Goal: Transaction & Acquisition: Purchase product/service

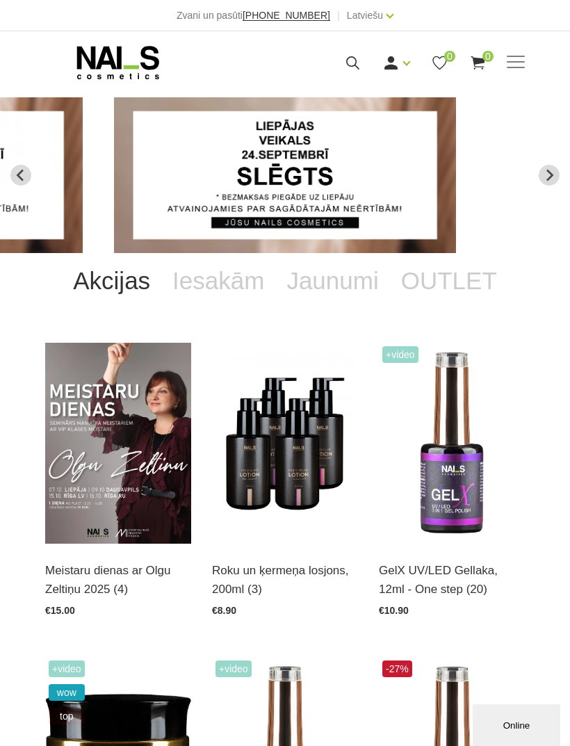
click at [374, 83] on link "Ienākt" at bounding box center [365, 86] width 104 height 28
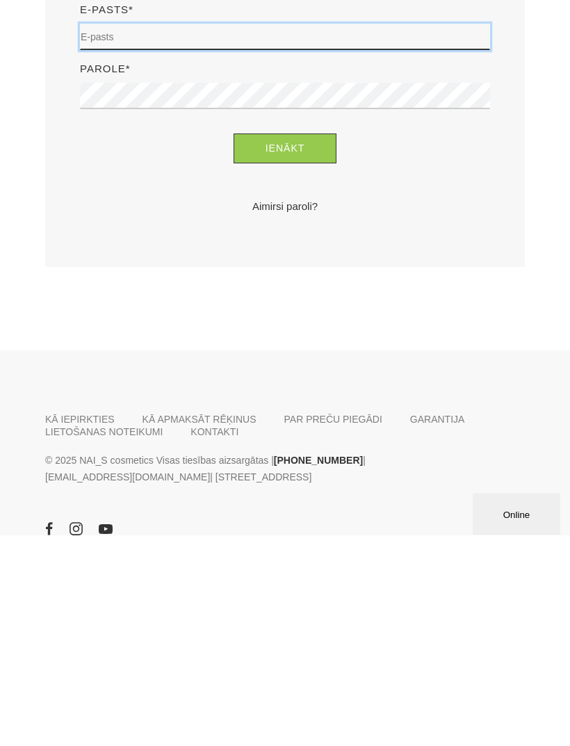
type input "linda.garbile@gmail.com"
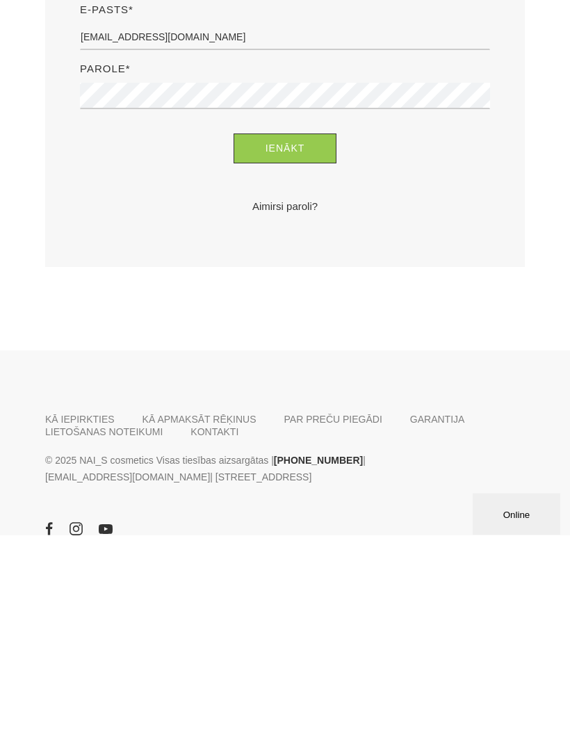
click at [285, 360] on button "Ienākt" at bounding box center [286, 360] width 104 height 30
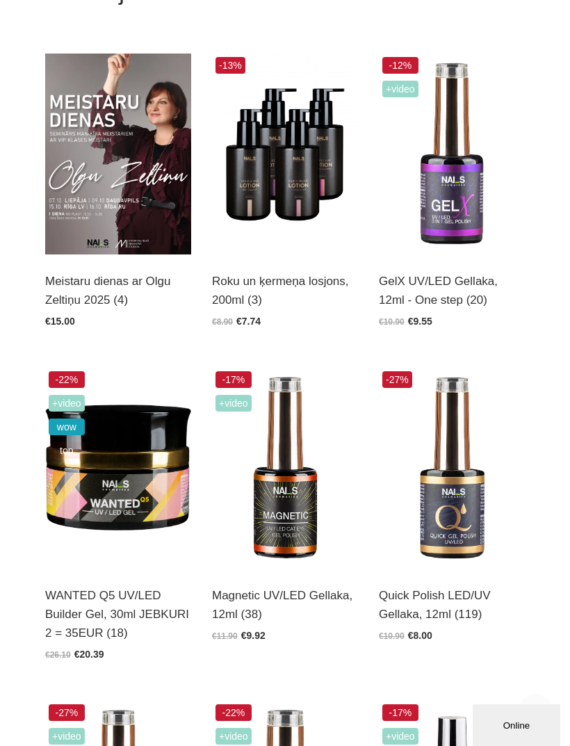
scroll to position [294, 0]
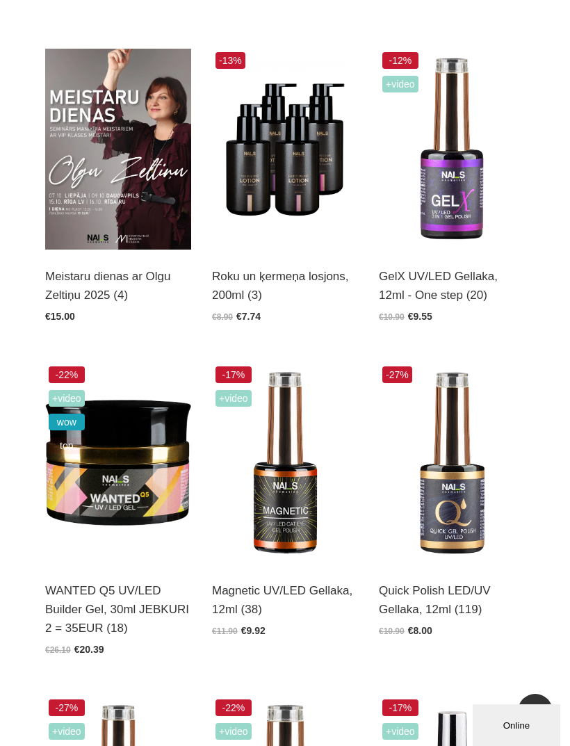
click at [126, 531] on img at bounding box center [118, 463] width 146 height 201
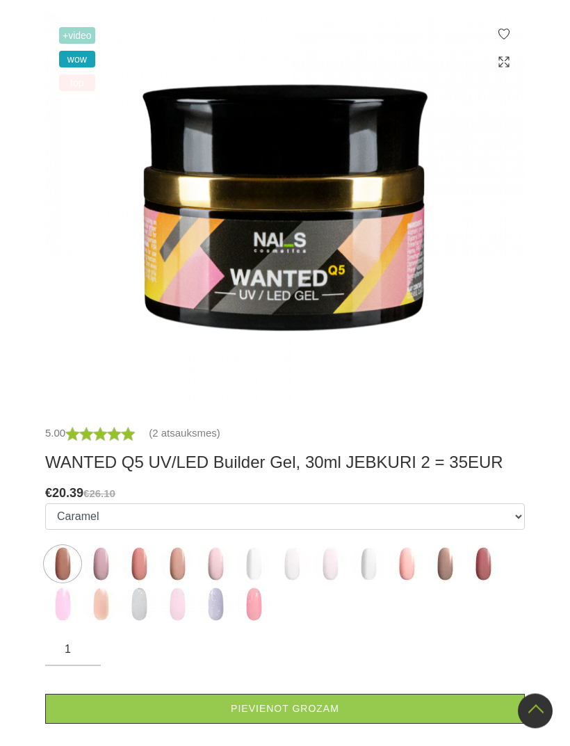
scroll to position [346, 0]
click at [213, 568] on img at bounding box center [215, 564] width 35 height 35
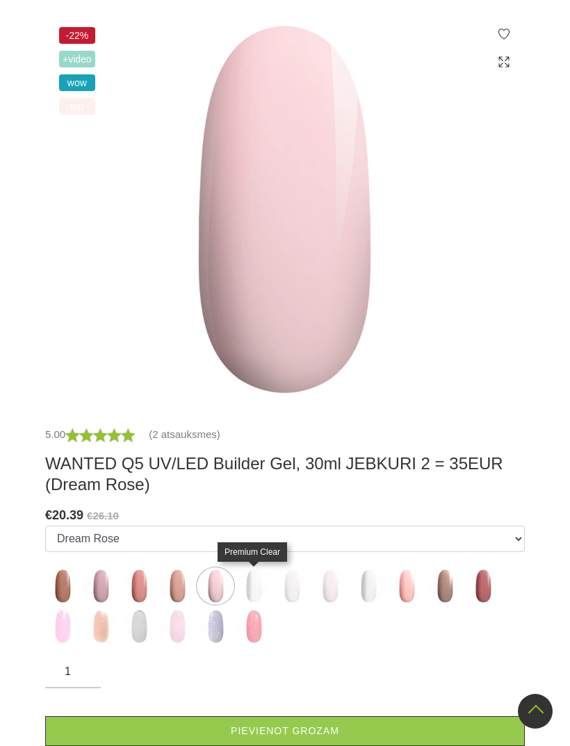
click at [256, 582] on img at bounding box center [254, 586] width 35 height 35
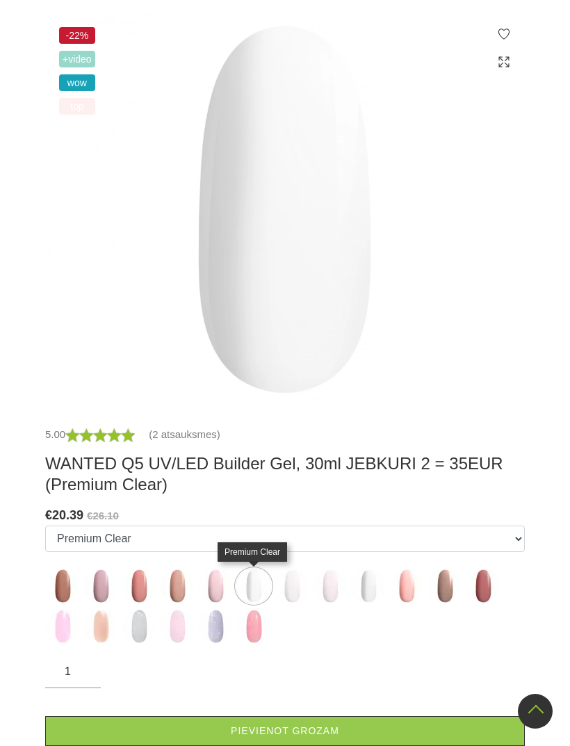
click at [305, 586] on img at bounding box center [292, 586] width 35 height 35
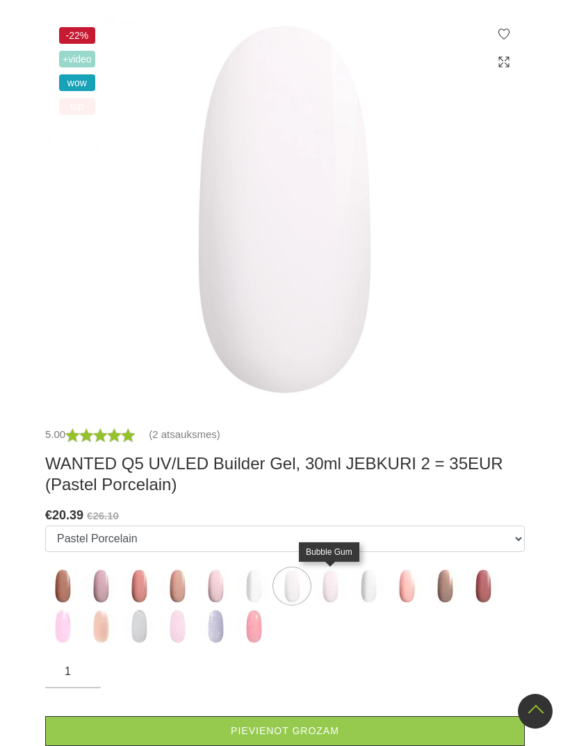
click at [338, 592] on img at bounding box center [330, 586] width 35 height 35
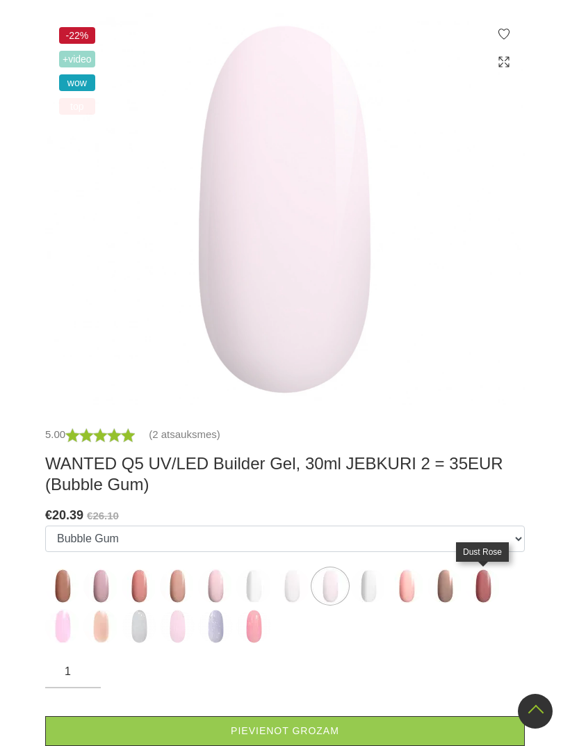
click at [488, 584] on img at bounding box center [483, 586] width 35 height 35
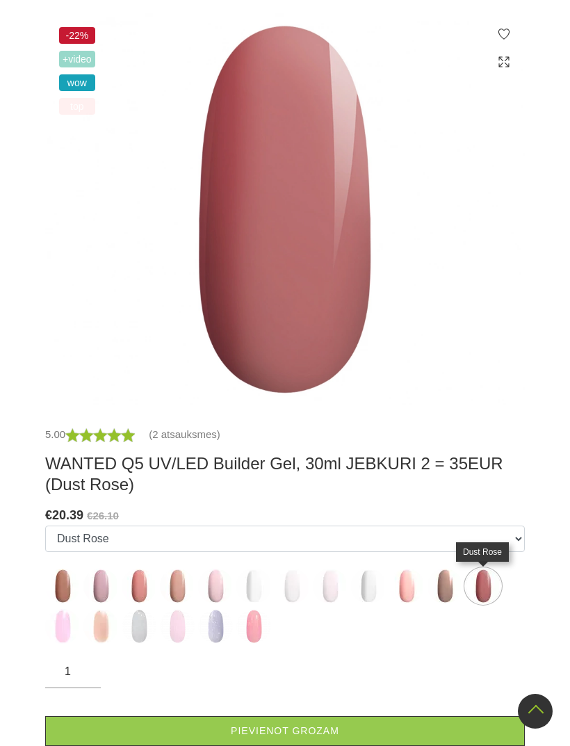
click at [258, 621] on img at bounding box center [254, 626] width 35 height 35
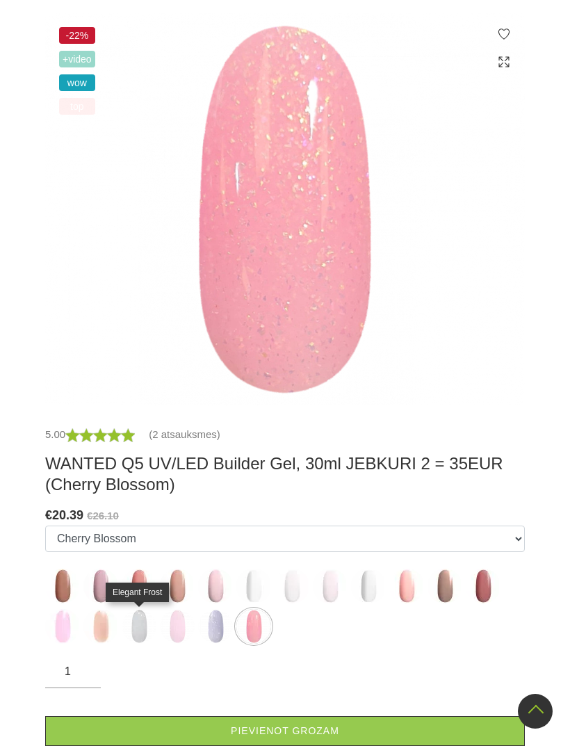
click at [143, 623] on img at bounding box center [139, 626] width 35 height 35
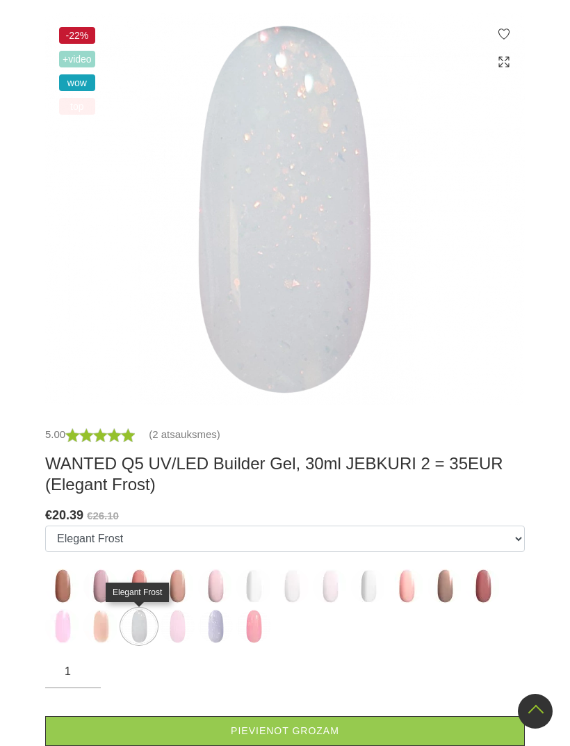
click at [109, 627] on img at bounding box center [100, 626] width 35 height 35
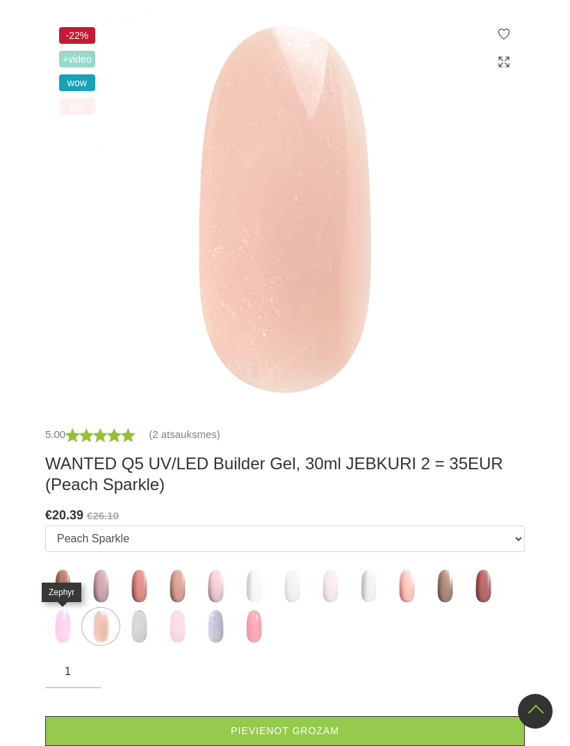
click at [73, 623] on img at bounding box center [62, 626] width 35 height 35
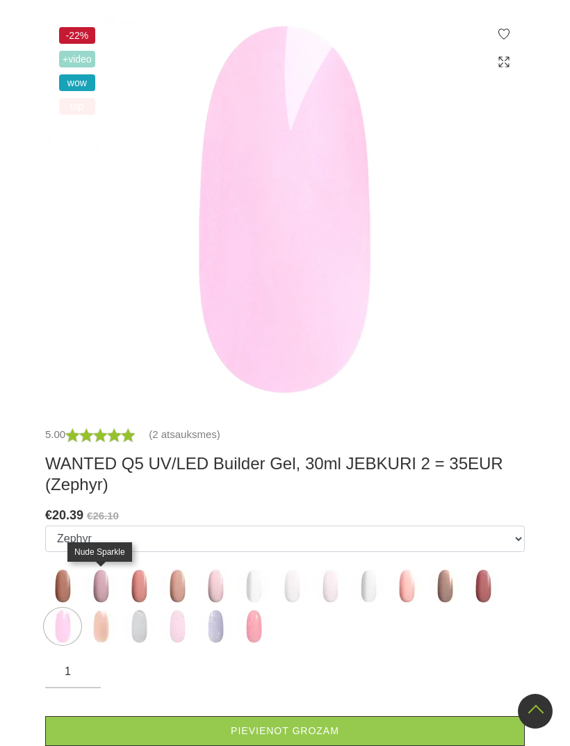
click at [115, 575] on img at bounding box center [100, 586] width 35 height 35
select select "4673"
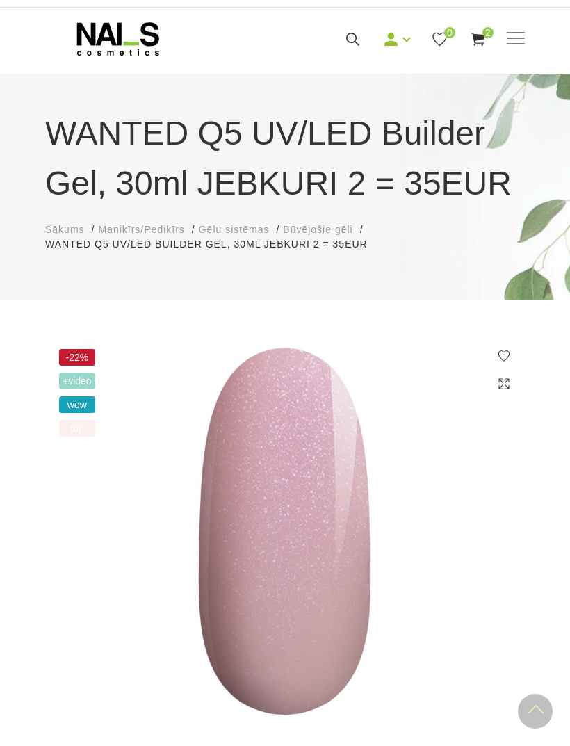
scroll to position [0, 0]
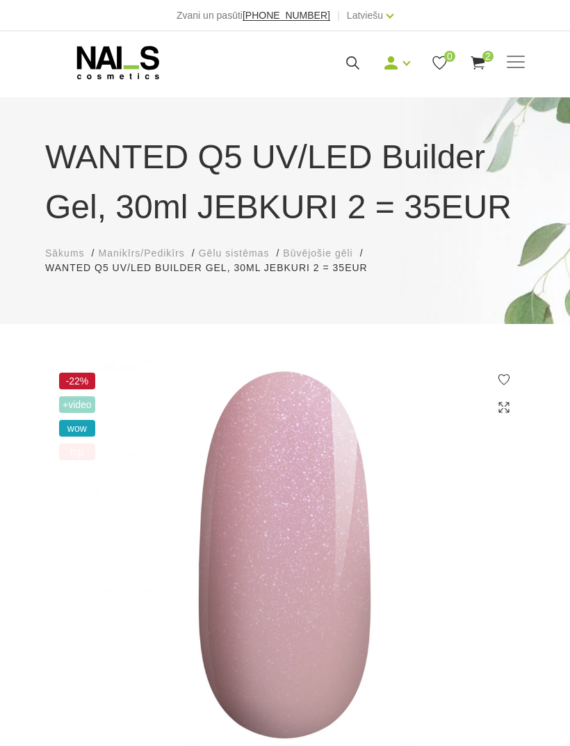
click at [523, 63] on span at bounding box center [516, 63] width 18 height 14
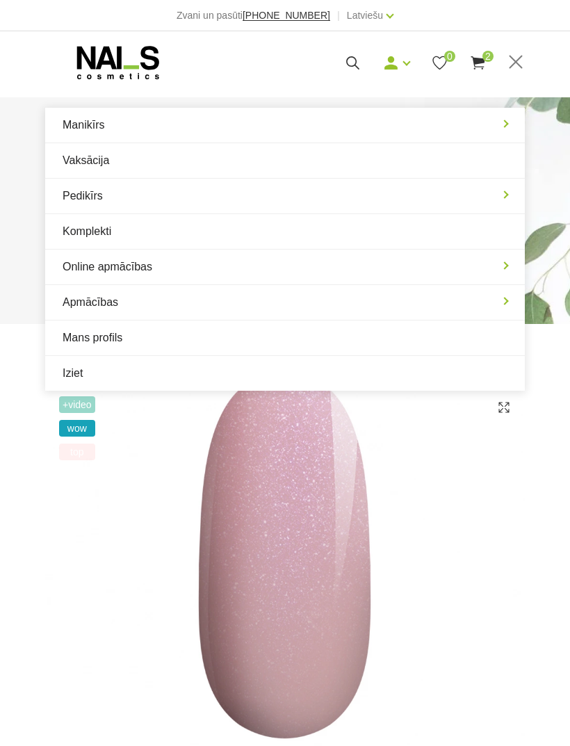
click at [225, 119] on link "Manikīrs" at bounding box center [285, 125] width 480 height 35
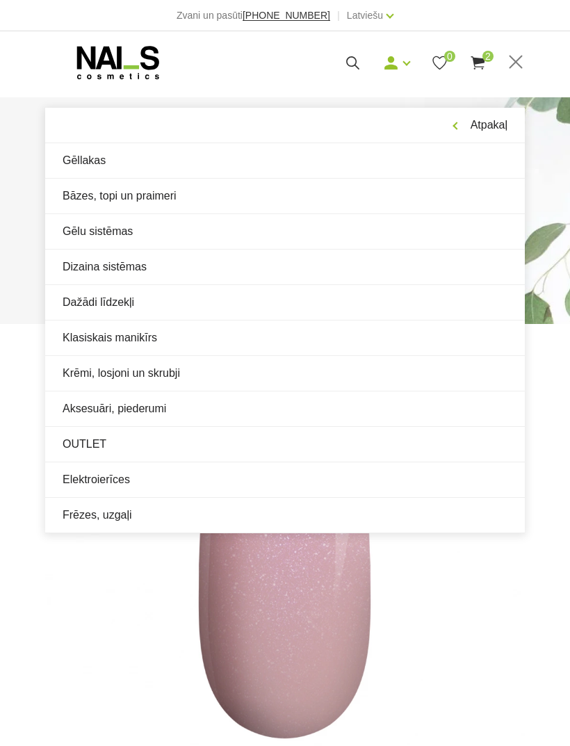
click at [246, 199] on link "Bāzes, topi un praimeri" at bounding box center [285, 196] width 480 height 35
click at [506, 582] on img at bounding box center [285, 555] width 480 height 392
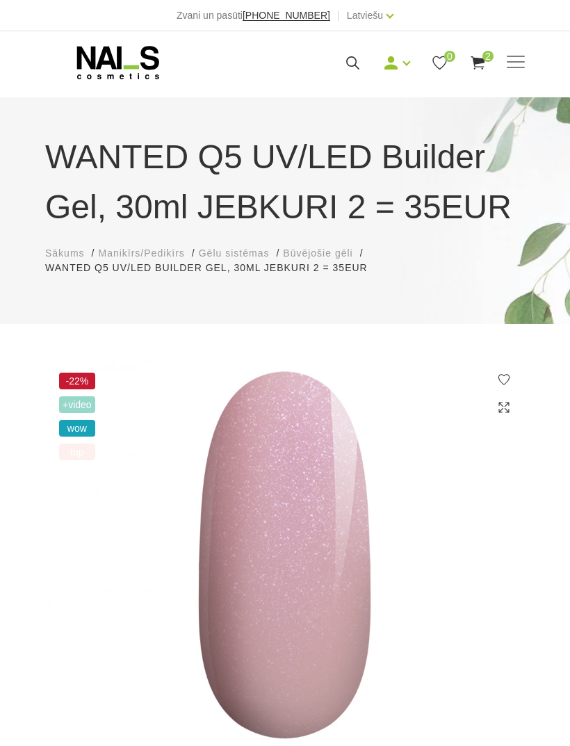
click at [524, 57] on span at bounding box center [516, 63] width 18 height 14
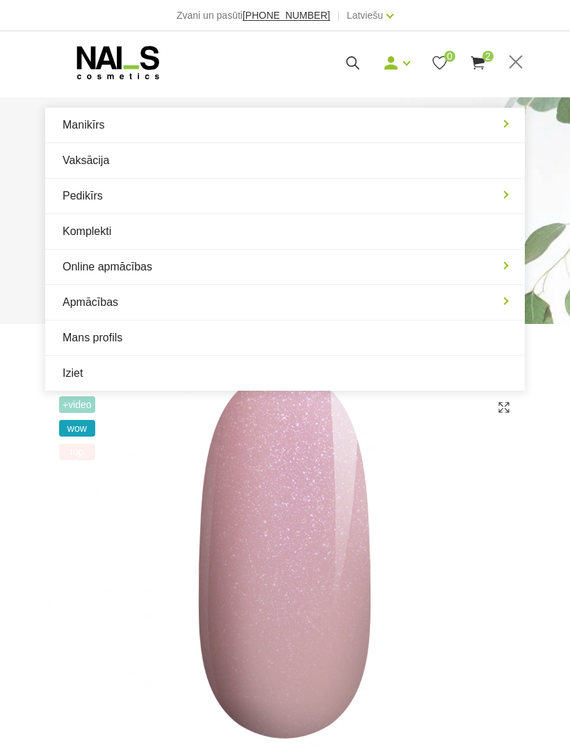
click at [298, 125] on link "Manikīrs" at bounding box center [285, 125] width 480 height 35
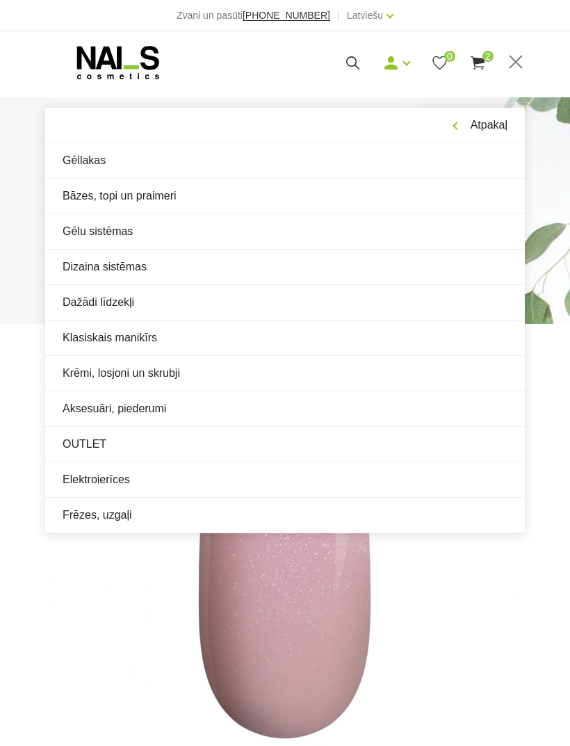
click at [285, 201] on link "Bāzes, topi un praimeri" at bounding box center [285, 196] width 480 height 35
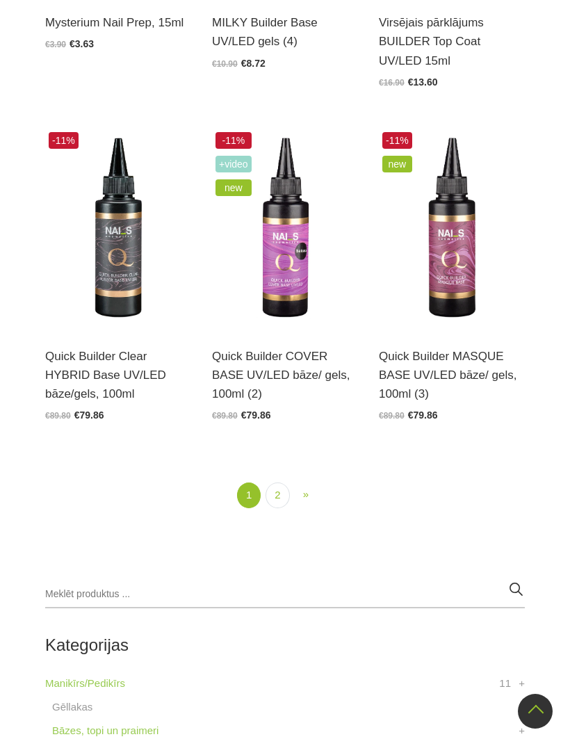
scroll to position [2600, 0]
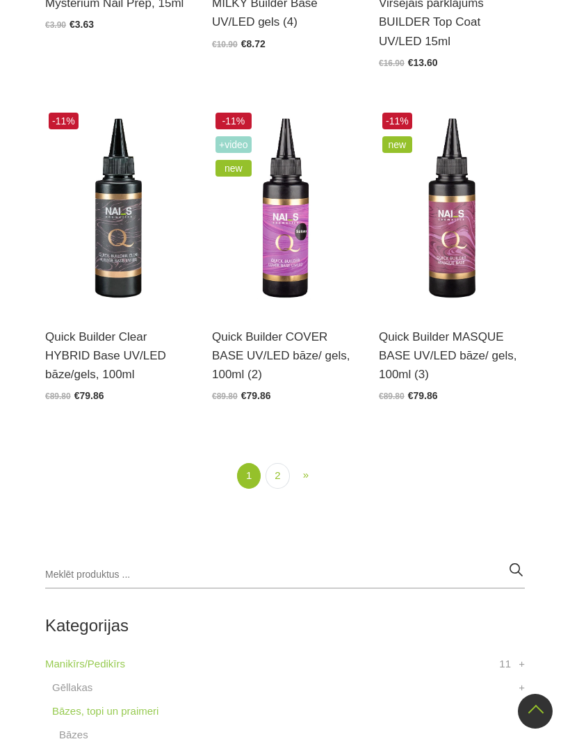
click at [280, 476] on link "2" at bounding box center [278, 476] width 24 height 26
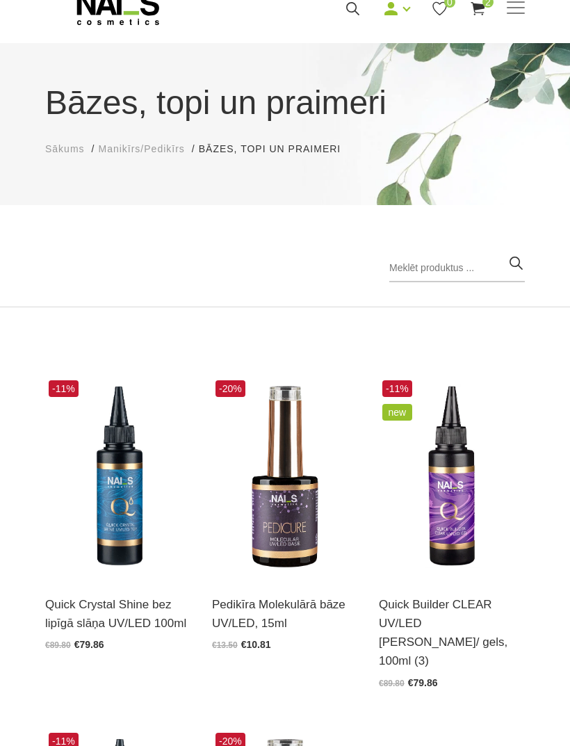
scroll to position [41, 0]
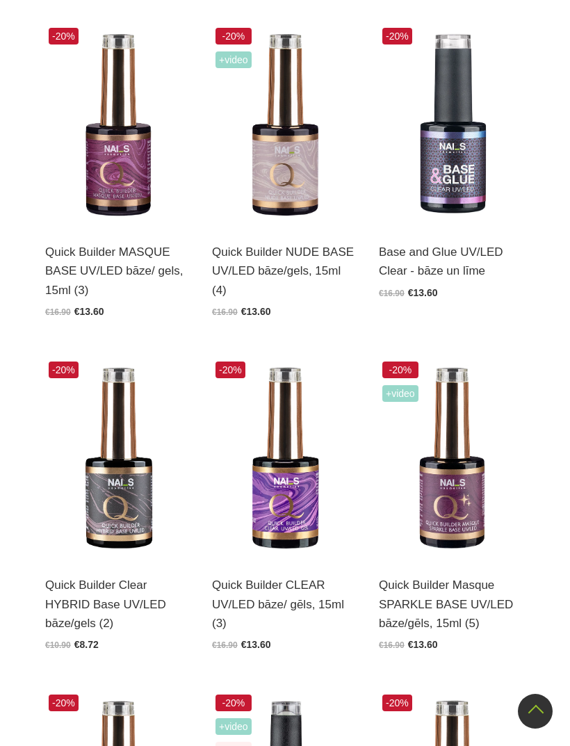
scroll to position [784, 0]
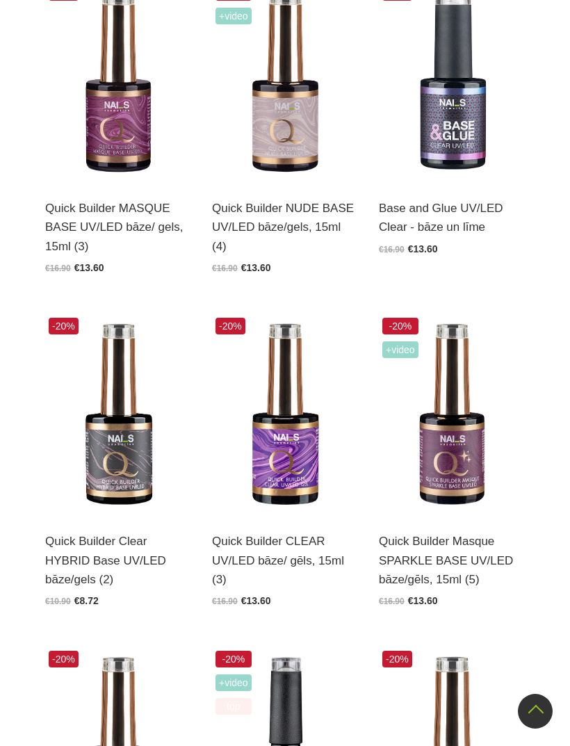
click at [122, 474] on img at bounding box center [118, 414] width 146 height 201
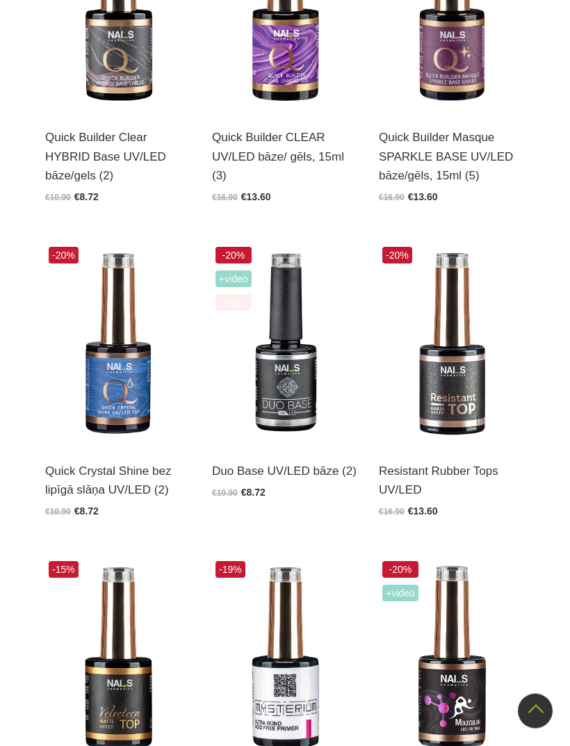
scroll to position [1188, 0]
click at [141, 385] on img at bounding box center [118, 343] width 146 height 201
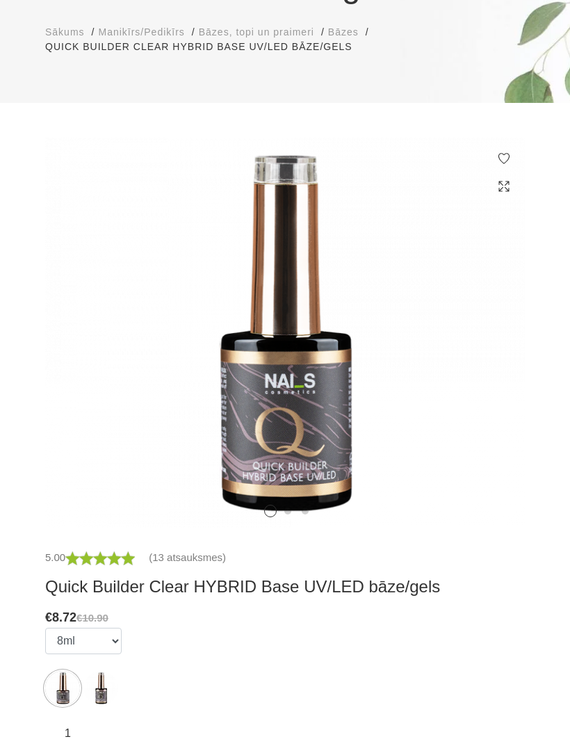
scroll to position [328, 0]
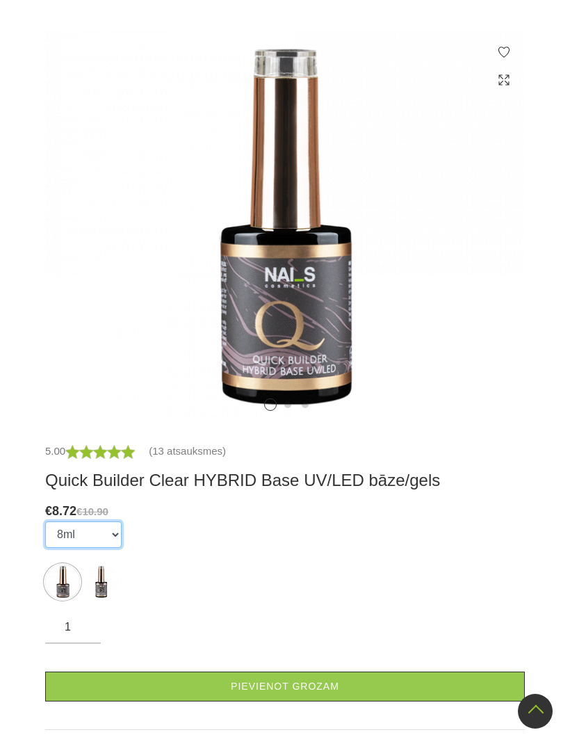
click at [102, 525] on select "8ml 15ml" at bounding box center [83, 535] width 77 height 26
select select "5598"
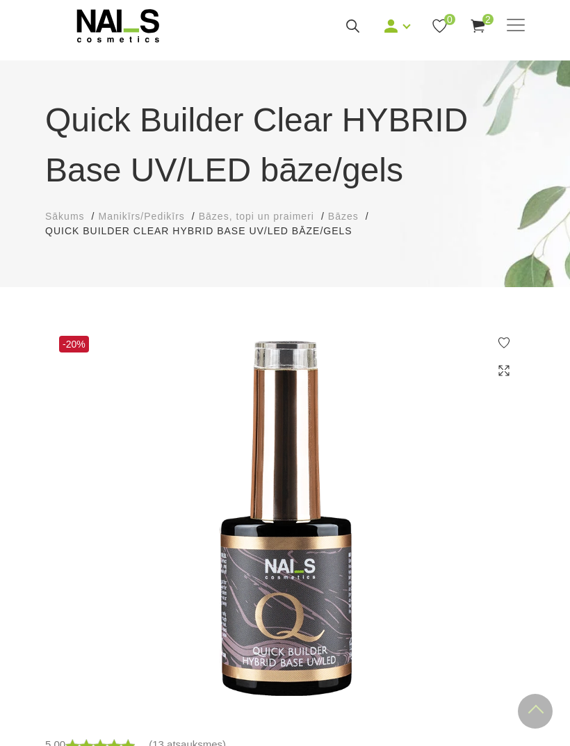
scroll to position [0, 0]
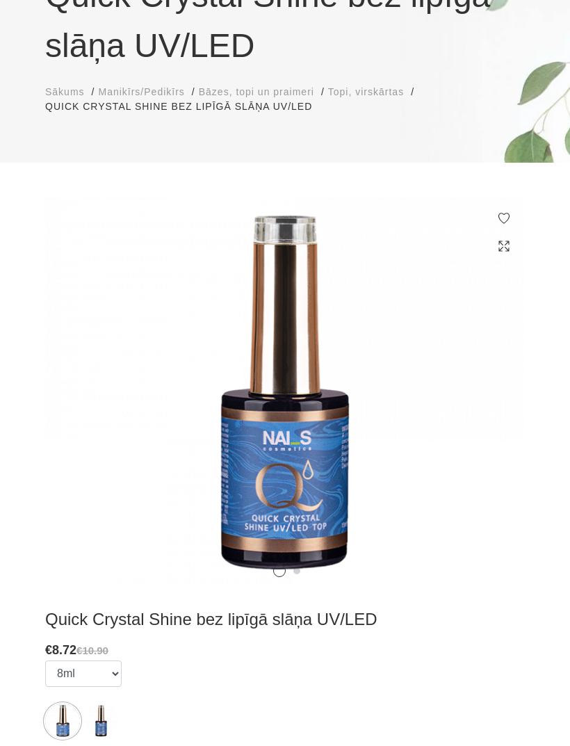
scroll to position [208, 0]
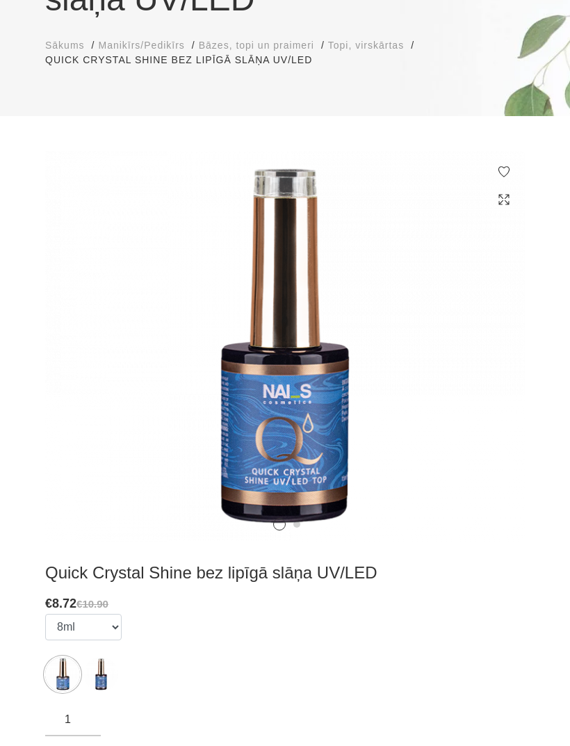
click at [123, 612] on div "€ 8.72 €10.90" at bounding box center [285, 604] width 480 height 20
click at [111, 630] on select "8ml 15ml" at bounding box center [83, 627] width 77 height 26
select select "5434"
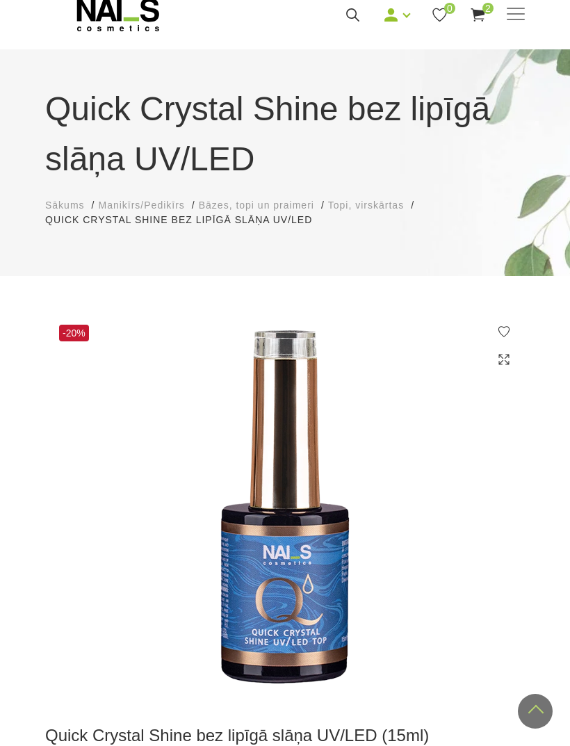
scroll to position [0, 0]
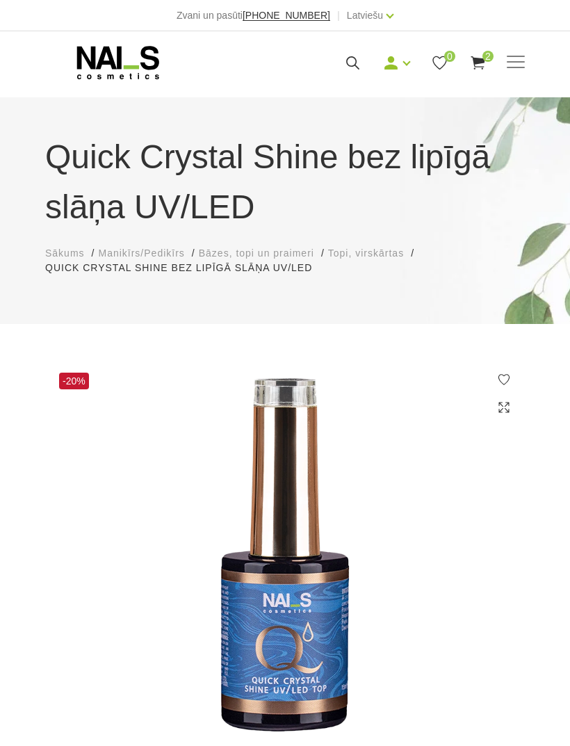
click at [121, 70] on icon at bounding box center [118, 62] width 146 height 35
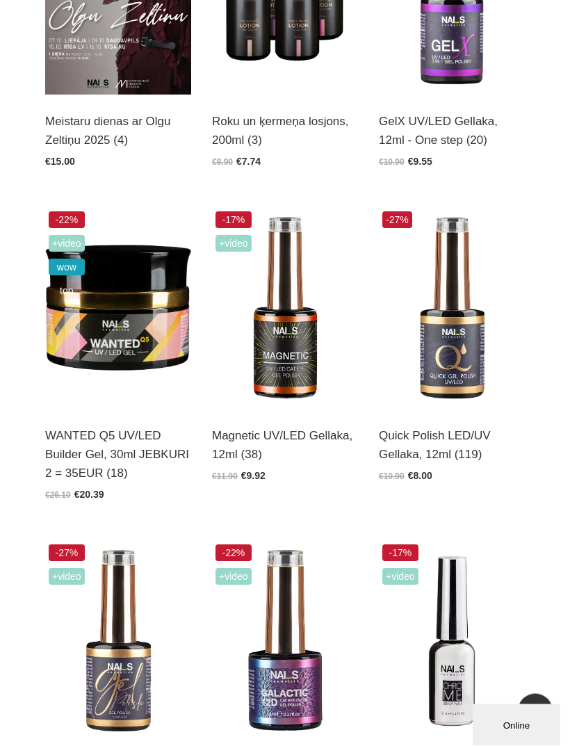
scroll to position [450, 0]
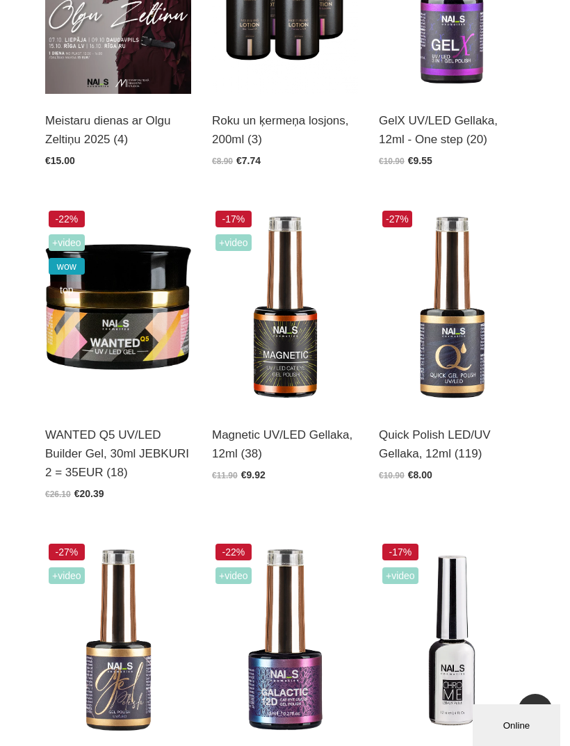
click at [300, 367] on img at bounding box center [285, 307] width 146 height 201
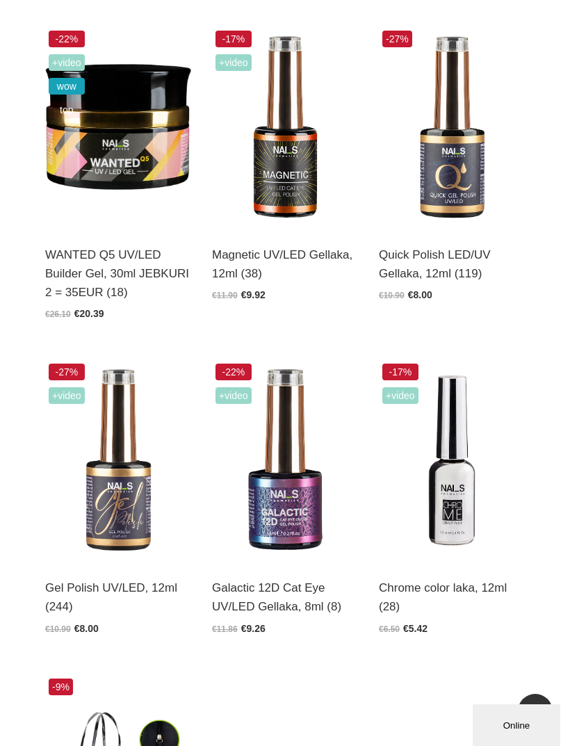
scroll to position [628, 0]
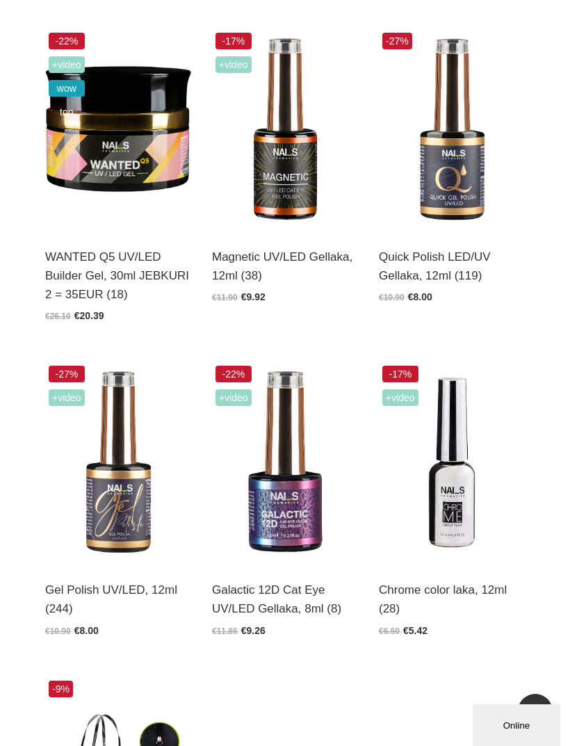
click at [471, 166] on img at bounding box center [452, 129] width 146 height 201
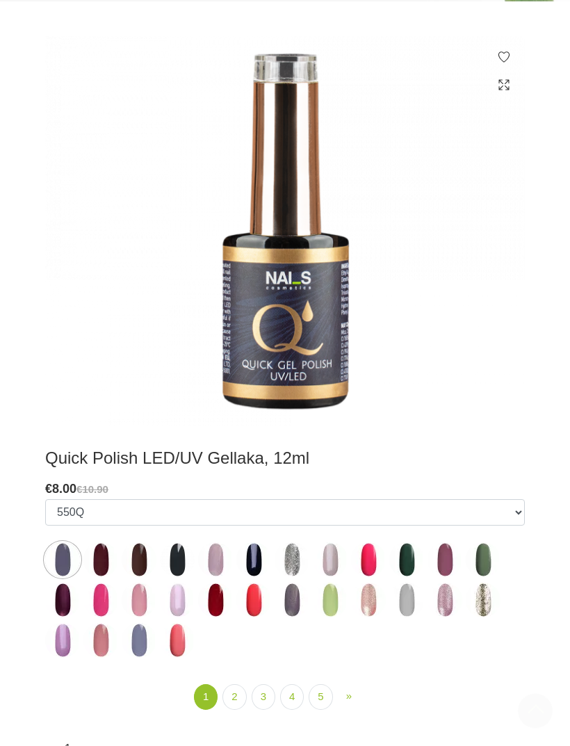
scroll to position [323, 0]
click at [253, 557] on img at bounding box center [254, 560] width 35 height 35
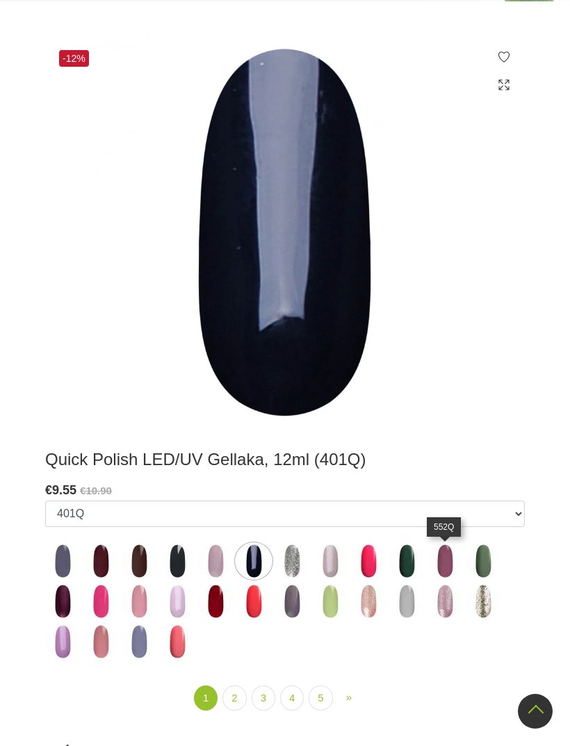
click at [440, 561] on img at bounding box center [445, 561] width 35 height 35
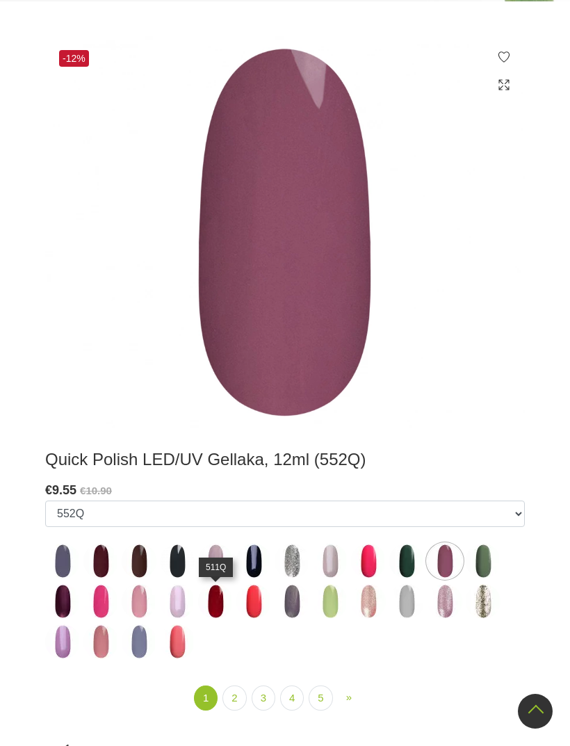
click at [211, 603] on img at bounding box center [215, 601] width 35 height 35
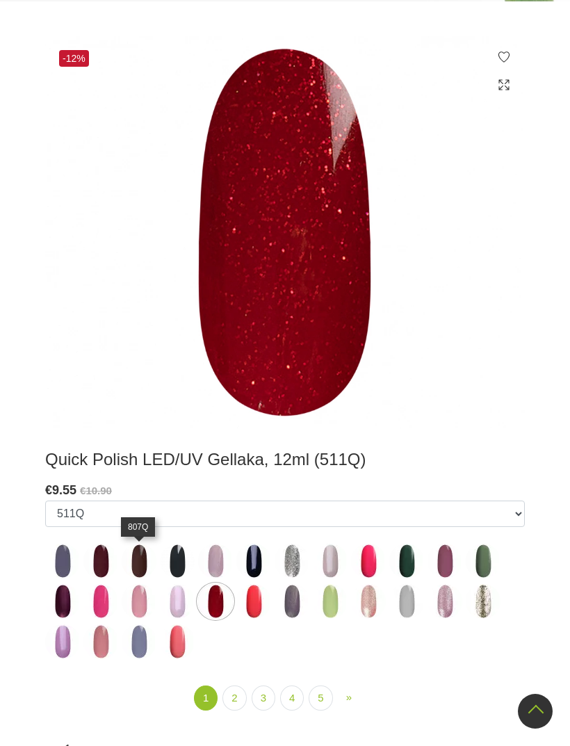
click at [136, 565] on img at bounding box center [139, 561] width 35 height 35
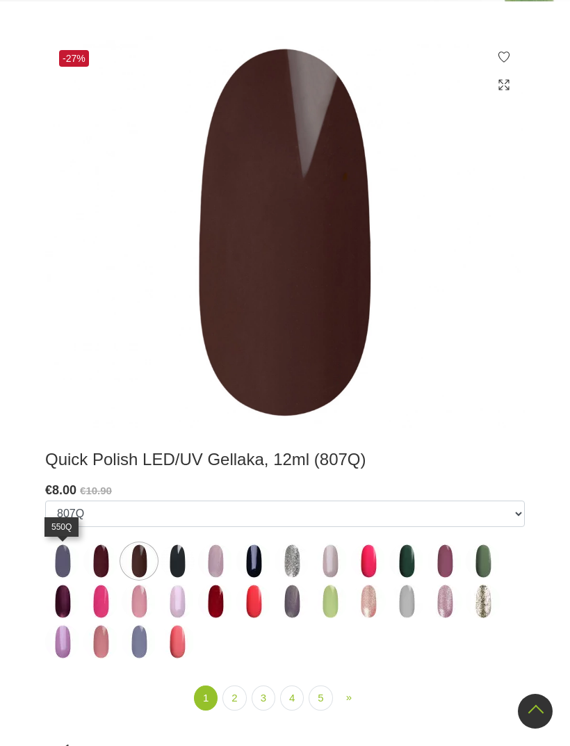
click at [78, 562] on img at bounding box center [62, 561] width 35 height 35
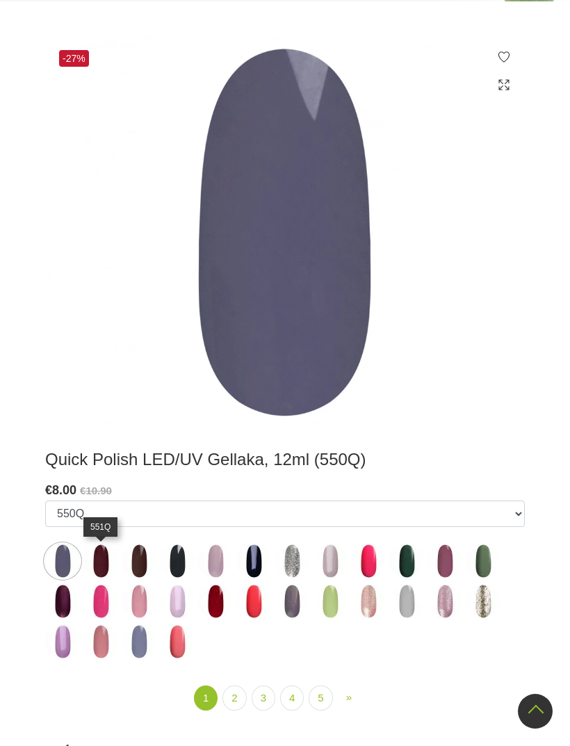
click at [109, 560] on img at bounding box center [100, 561] width 35 height 35
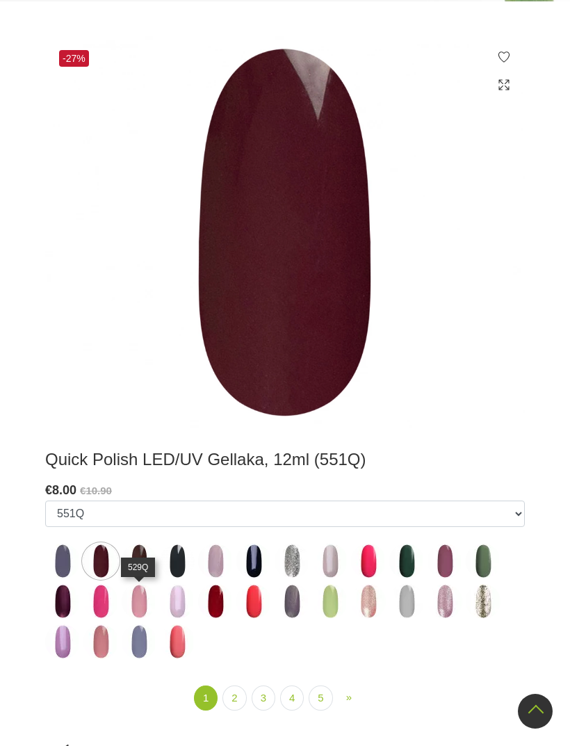
click at [140, 602] on img at bounding box center [139, 601] width 35 height 35
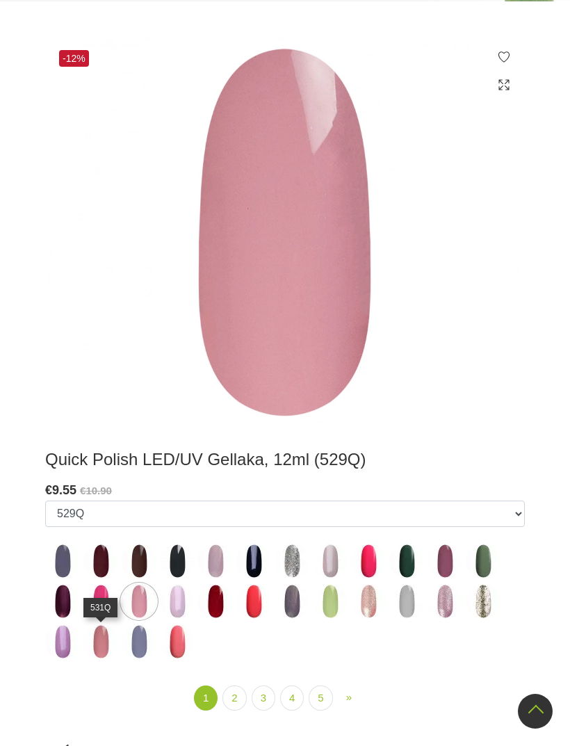
click at [102, 647] on img at bounding box center [100, 642] width 35 height 35
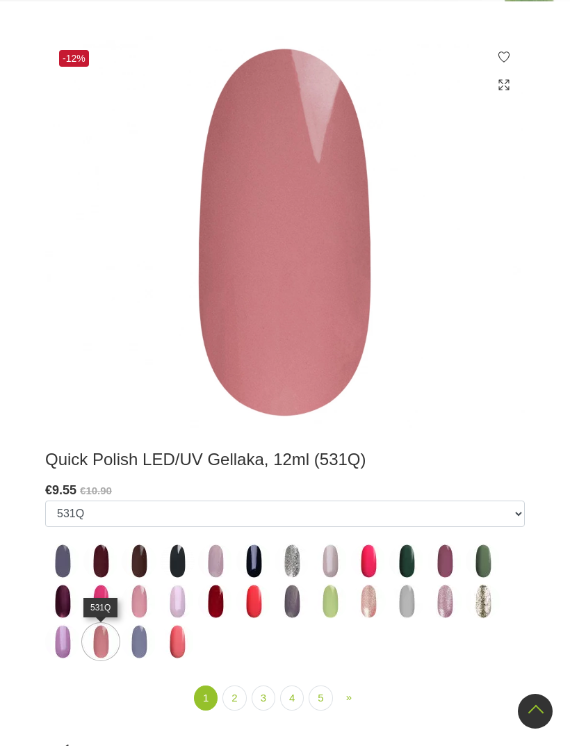
click at [290, 604] on img at bounding box center [292, 601] width 35 height 35
select select "4346"
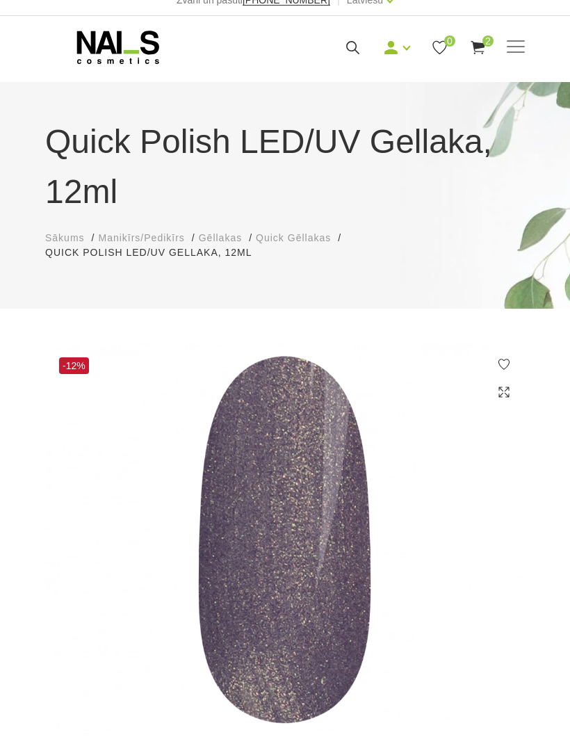
scroll to position [0, 0]
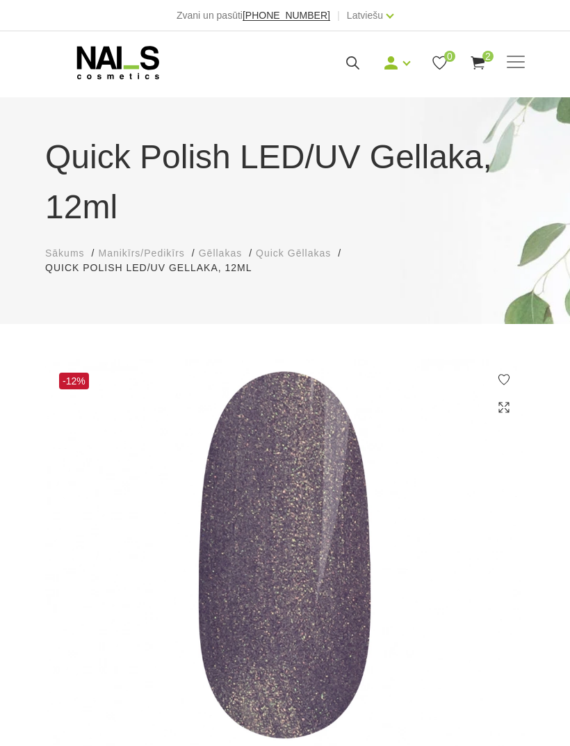
click at [521, 61] on span at bounding box center [516, 61] width 18 height 1
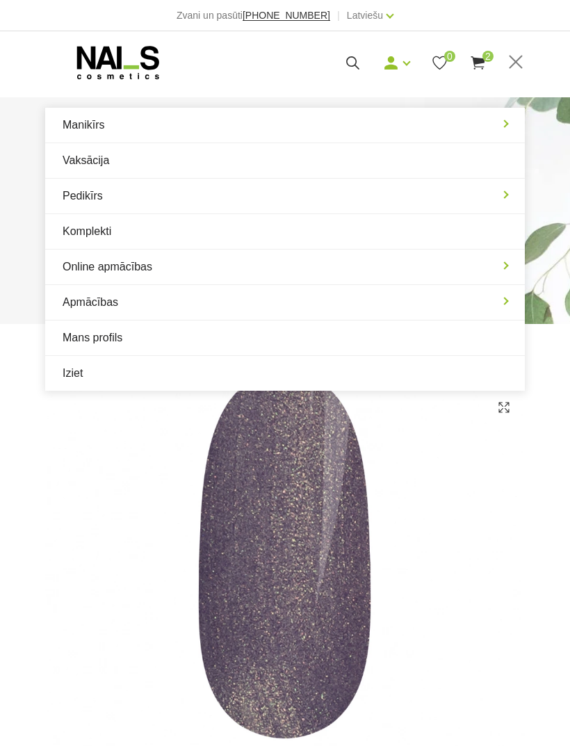
click at [509, 118] on link "Manikīrs" at bounding box center [285, 125] width 480 height 35
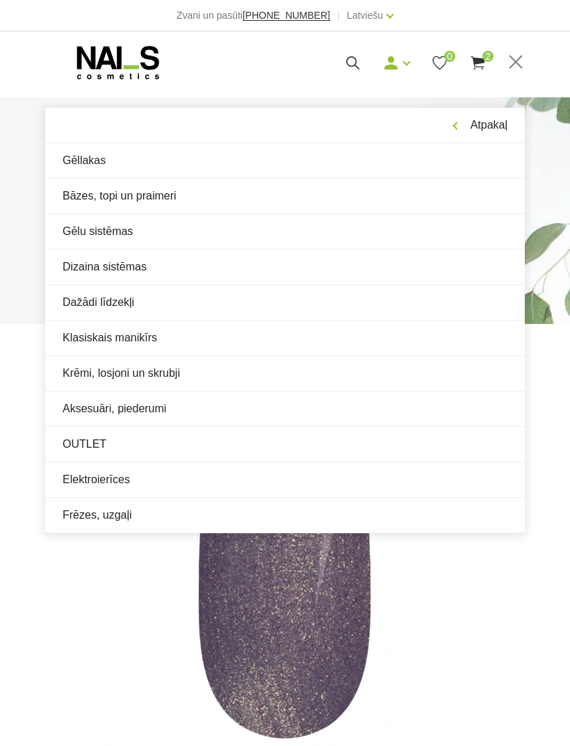
click at [290, 334] on link "Klasiskais manikīrs" at bounding box center [285, 338] width 480 height 35
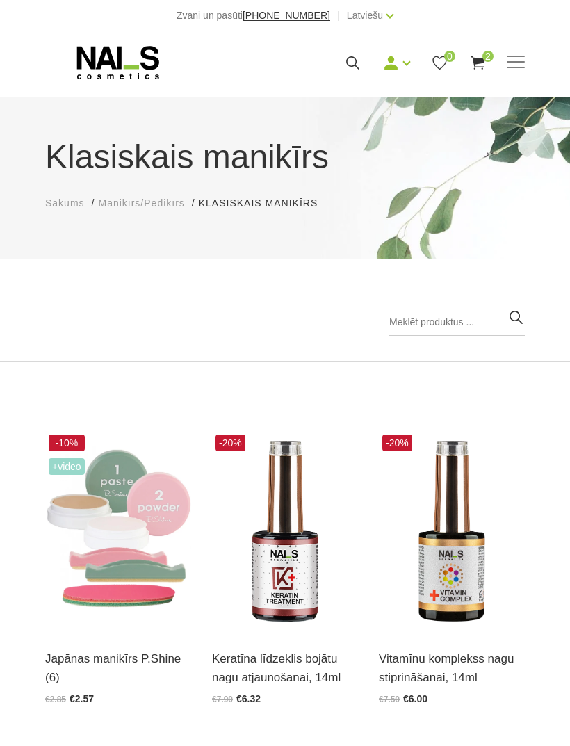
click at [524, 61] on span at bounding box center [516, 61] width 18 height 1
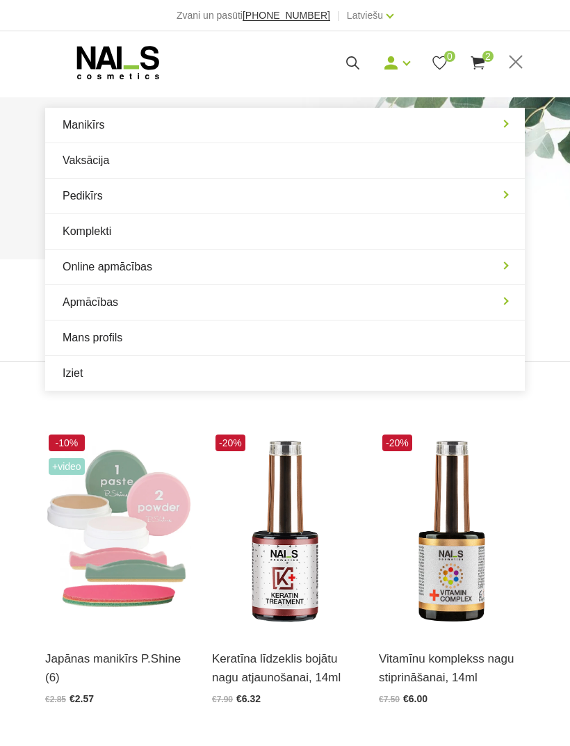
click at [282, 119] on link "Manikīrs" at bounding box center [285, 125] width 480 height 35
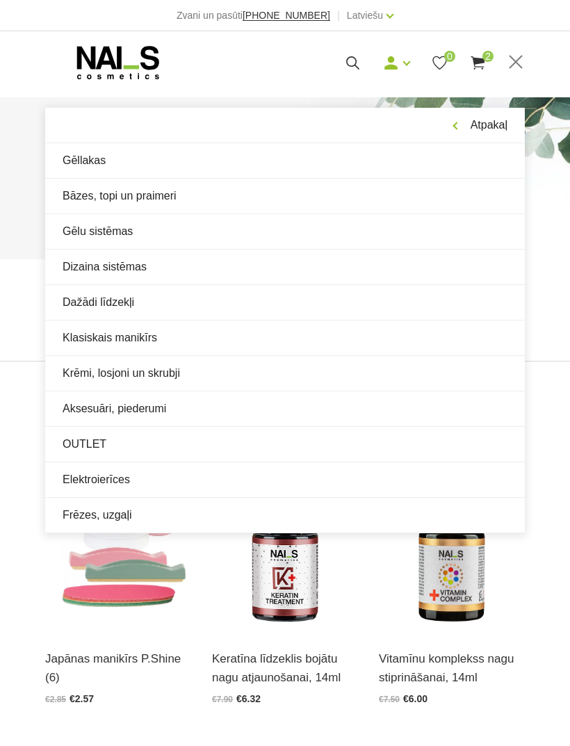
click at [244, 454] on link "OUTLET" at bounding box center [285, 444] width 480 height 35
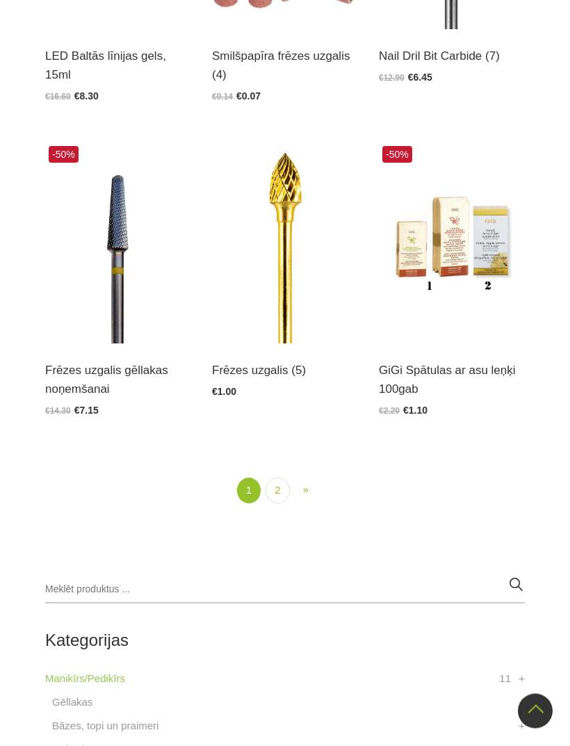
scroll to position [2509, 0]
click at [285, 482] on link "2" at bounding box center [278, 491] width 24 height 26
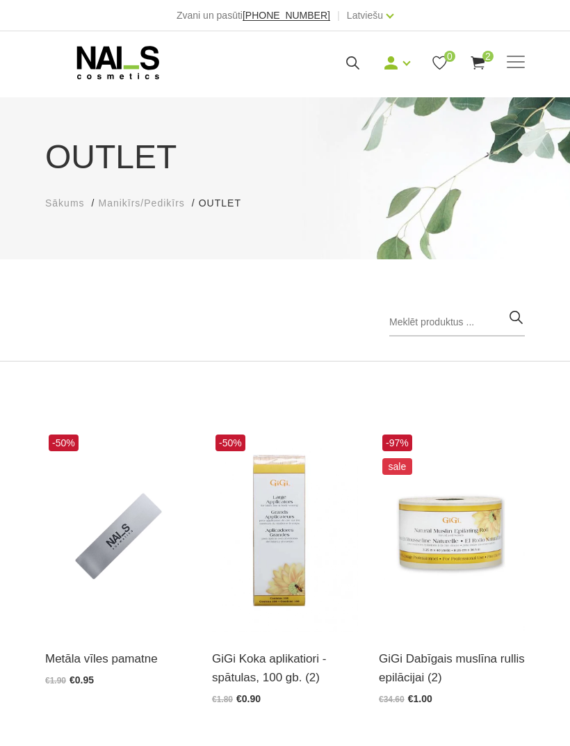
click at [518, 58] on span at bounding box center [516, 63] width 18 height 14
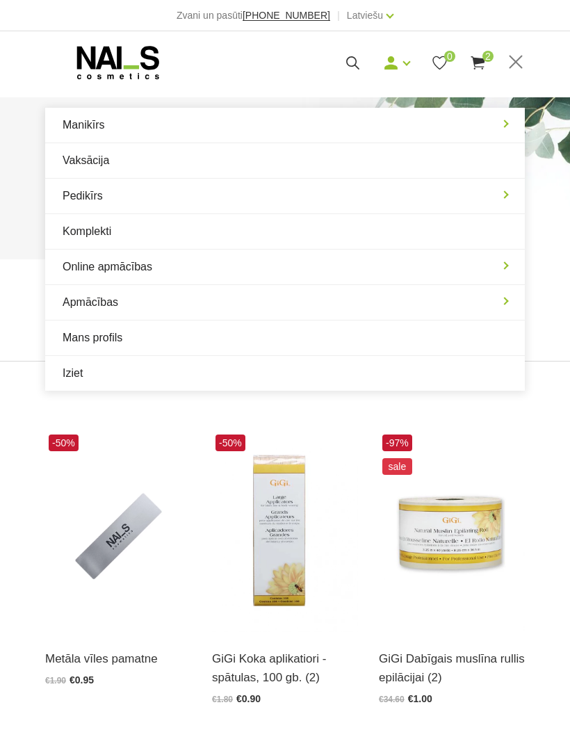
click at [394, 128] on link "Manikīrs" at bounding box center [285, 125] width 480 height 35
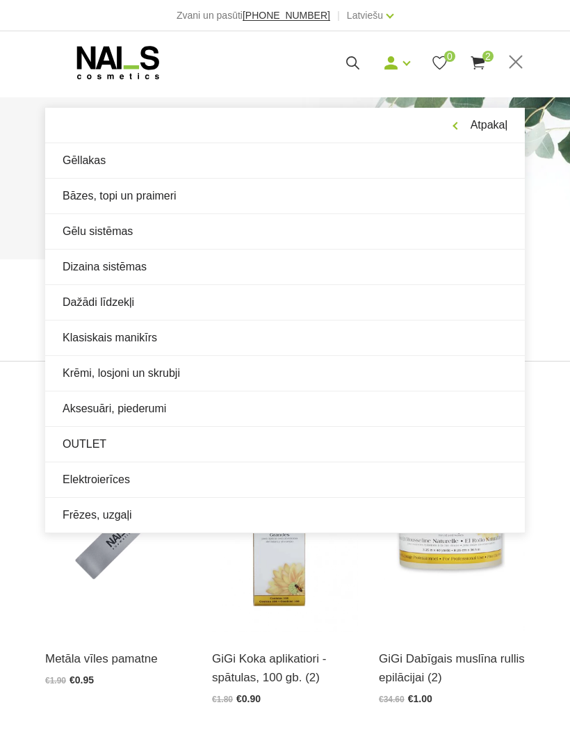
click at [102, 480] on link "Elektroierīces" at bounding box center [285, 480] width 480 height 35
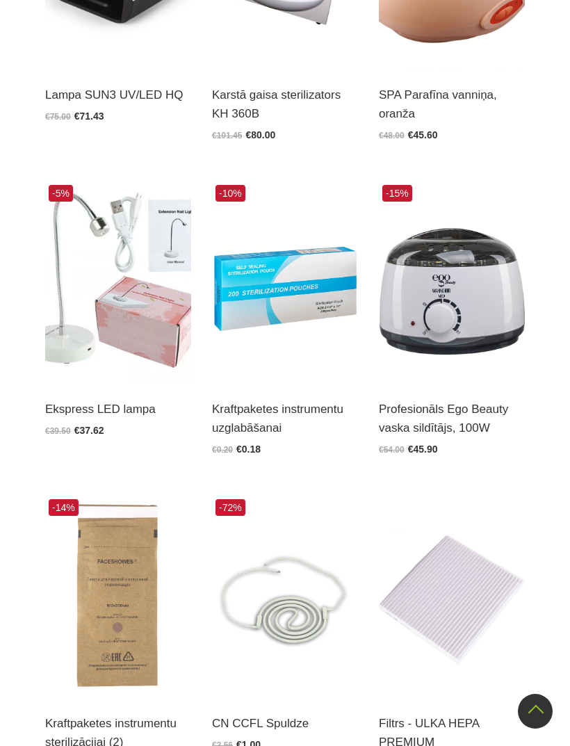
scroll to position [44, 0]
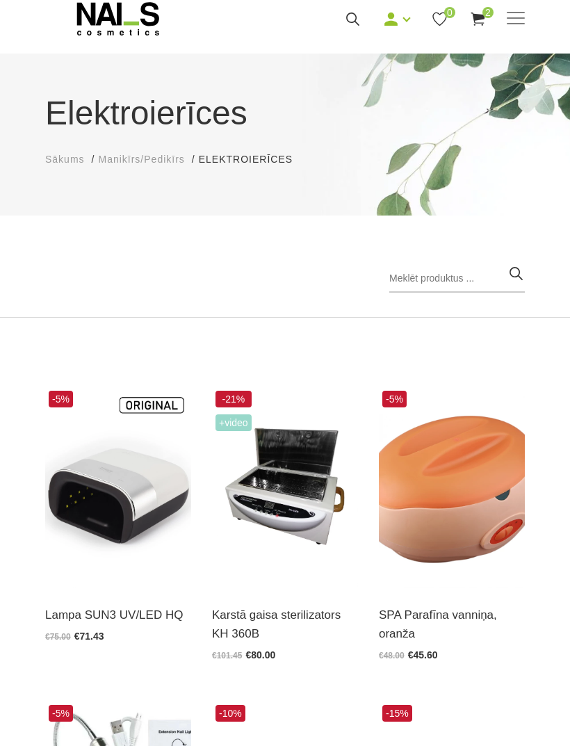
click at [509, 19] on span at bounding box center [516, 17] width 18 height 1
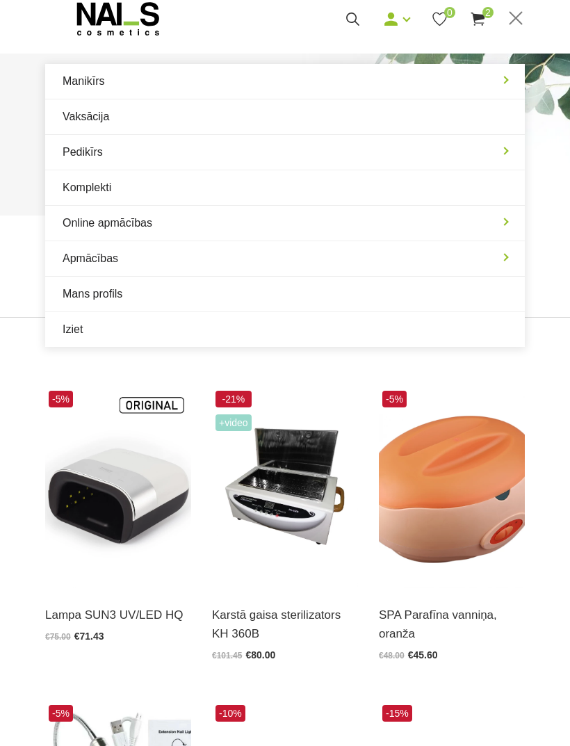
click at [385, 82] on link "Manikīrs" at bounding box center [285, 81] width 480 height 35
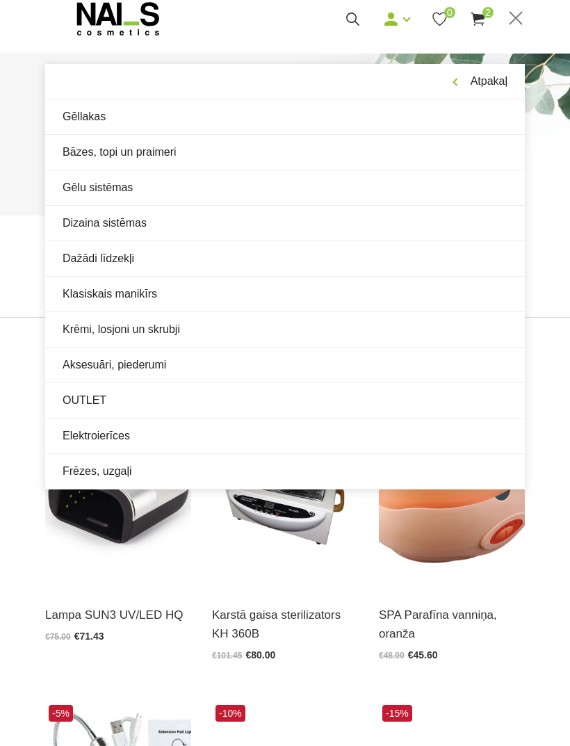
click at [328, 368] on link "Aksesuāri, piederumi" at bounding box center [285, 365] width 480 height 35
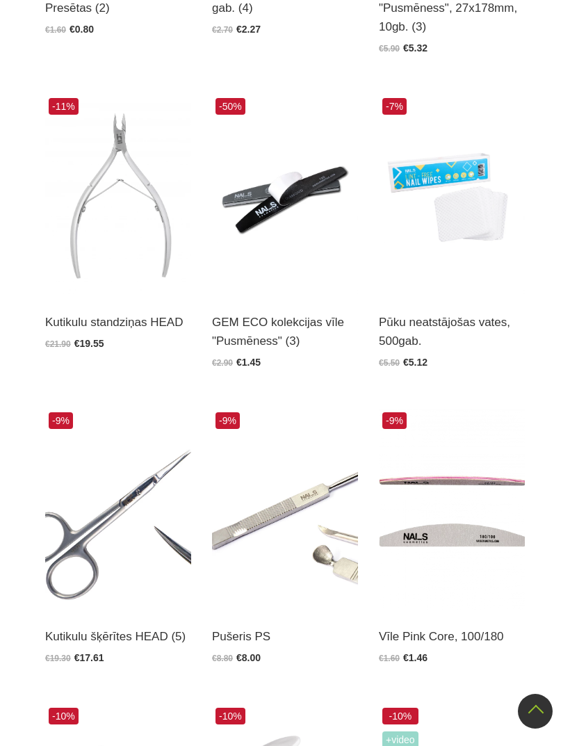
scroll to position [1370, 0]
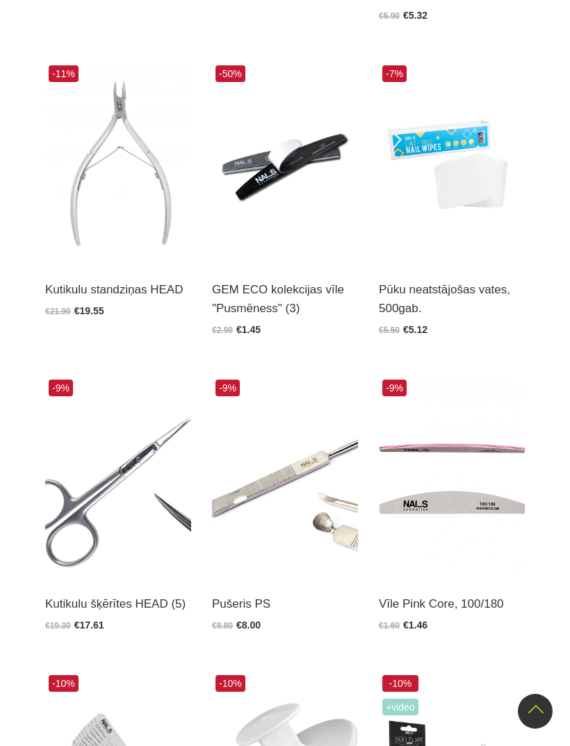
click at [130, 491] on img at bounding box center [118, 476] width 146 height 201
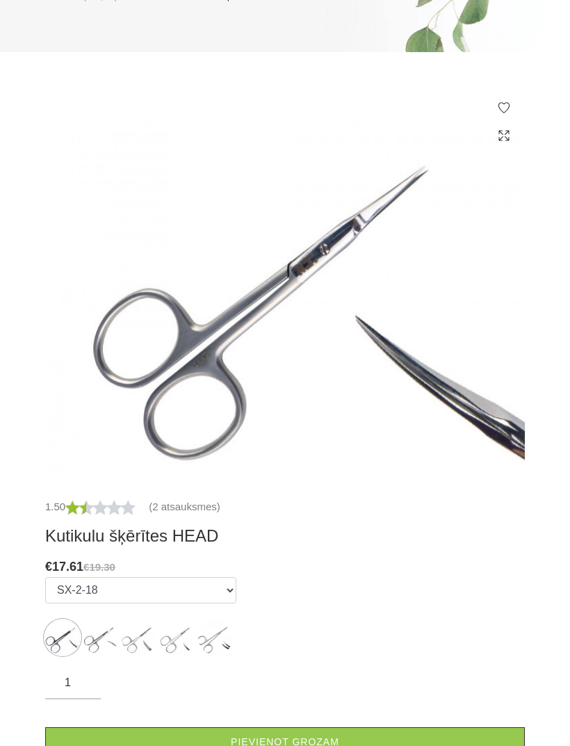
scroll to position [221, 0]
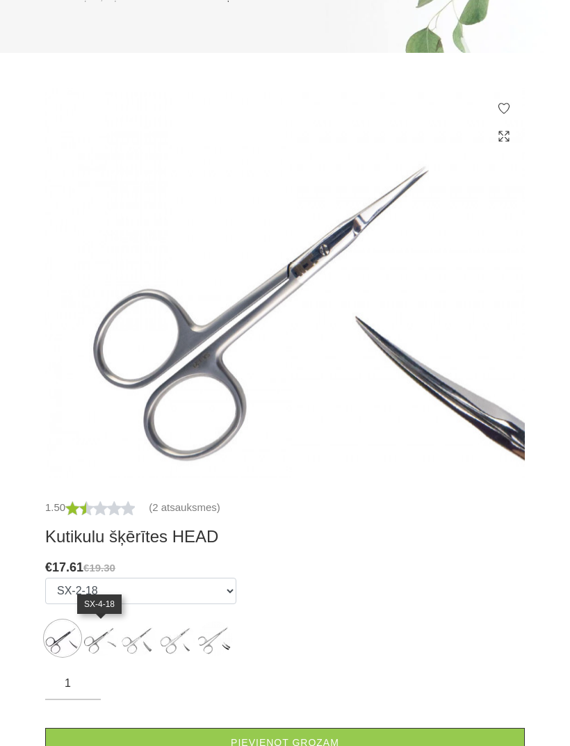
click at [89, 644] on img at bounding box center [100, 638] width 35 height 35
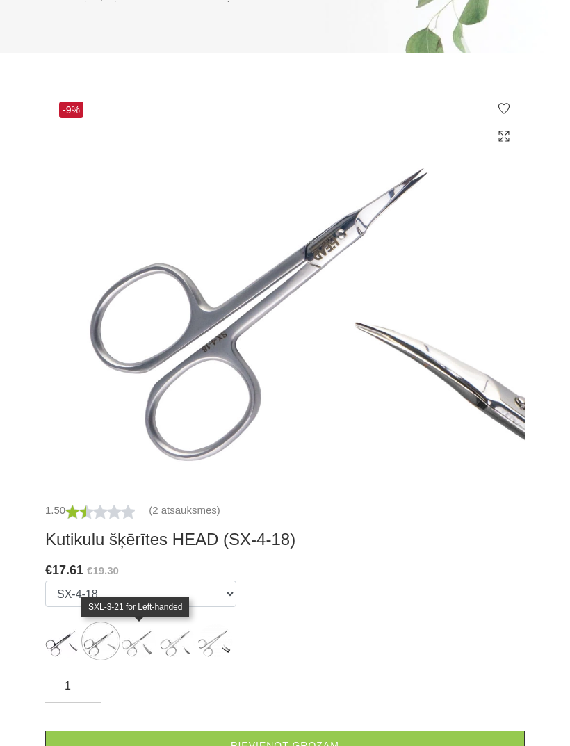
click at [128, 644] on img at bounding box center [139, 641] width 35 height 35
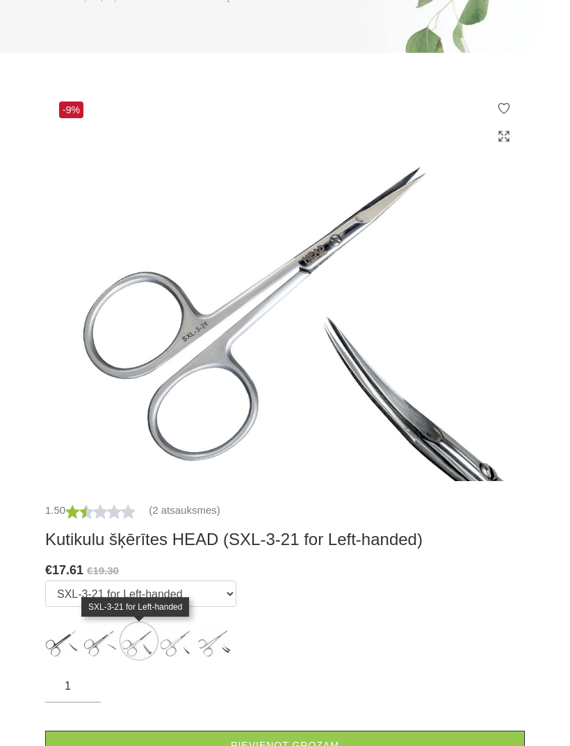
click at [173, 649] on img at bounding box center [177, 641] width 35 height 35
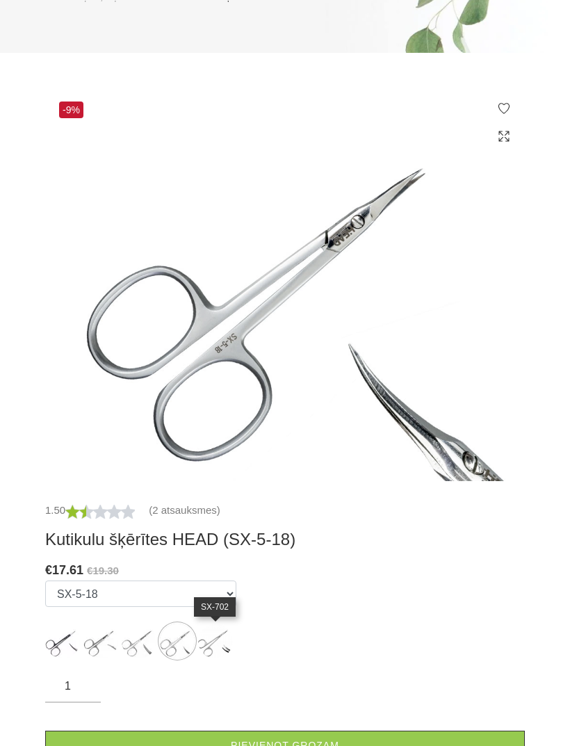
click at [210, 651] on img at bounding box center [215, 641] width 35 height 35
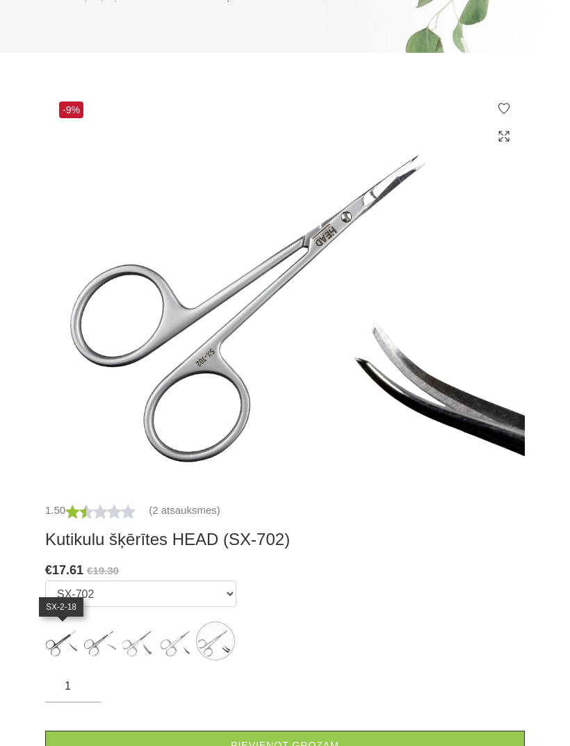
click at [77, 644] on img at bounding box center [62, 641] width 35 height 35
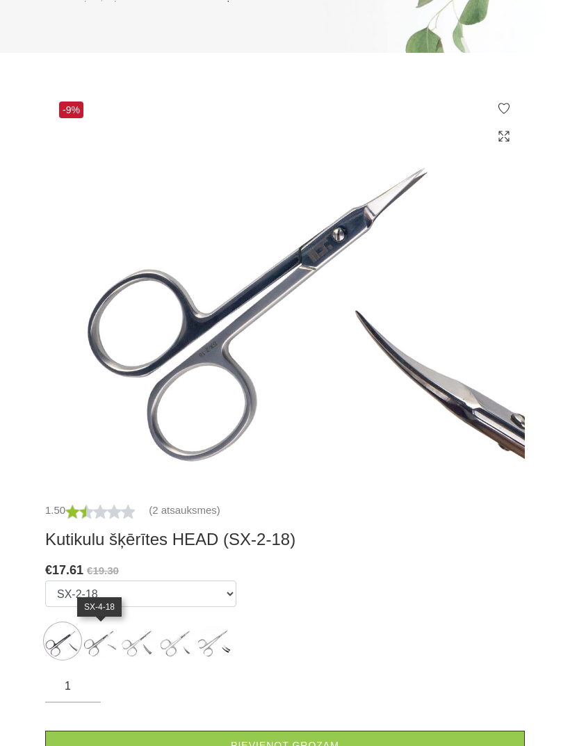
click at [94, 641] on img at bounding box center [100, 641] width 35 height 35
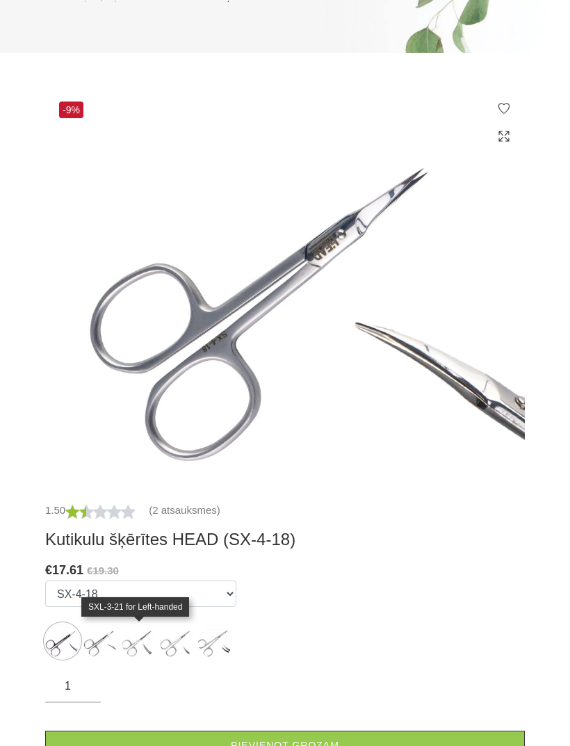
click at [130, 653] on img at bounding box center [139, 641] width 35 height 35
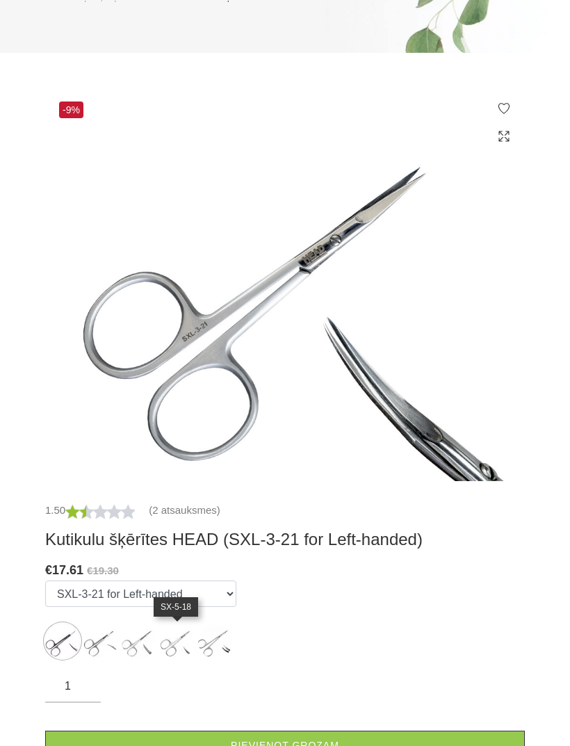
click at [172, 645] on img at bounding box center [177, 641] width 35 height 35
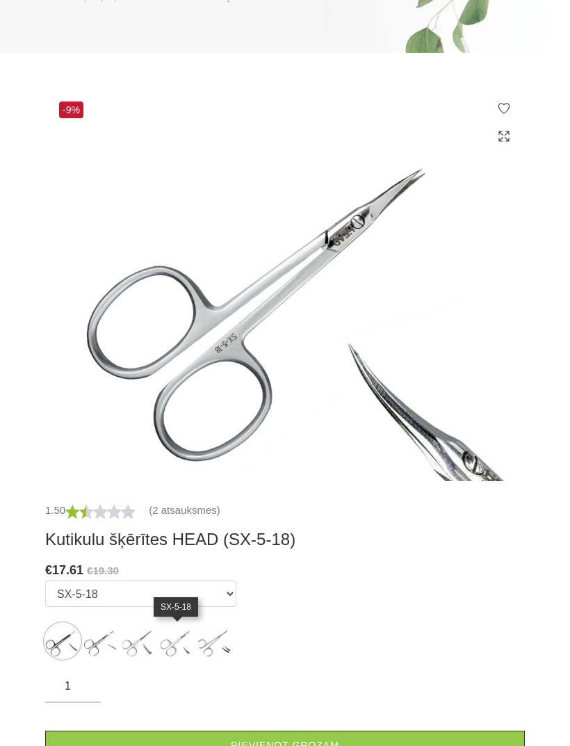
click at [214, 639] on img at bounding box center [215, 641] width 35 height 35
select select "6281"
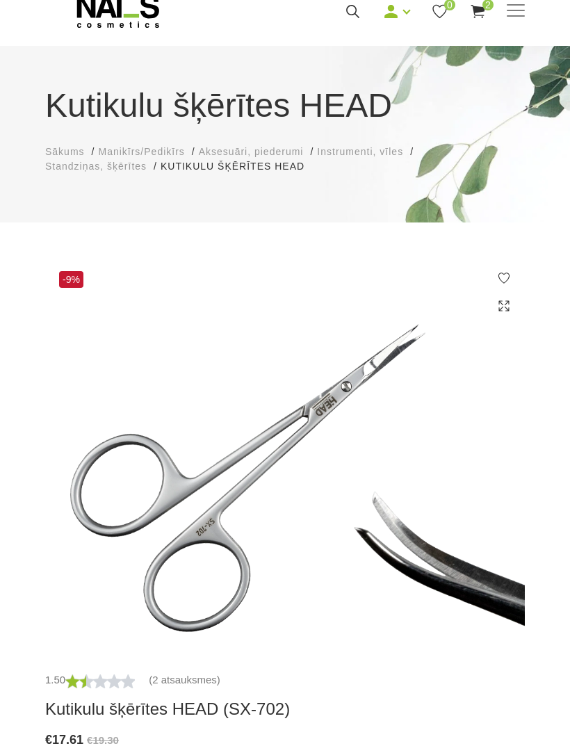
scroll to position [0, 0]
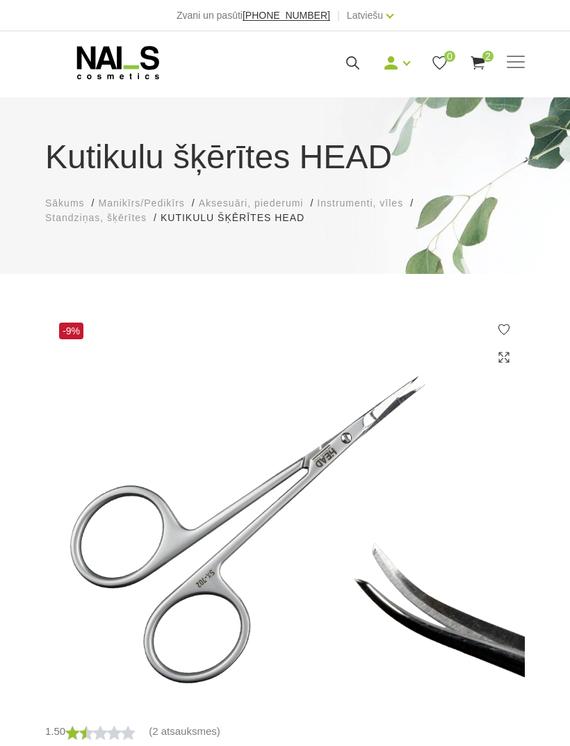
click at [523, 65] on span at bounding box center [516, 63] width 18 height 14
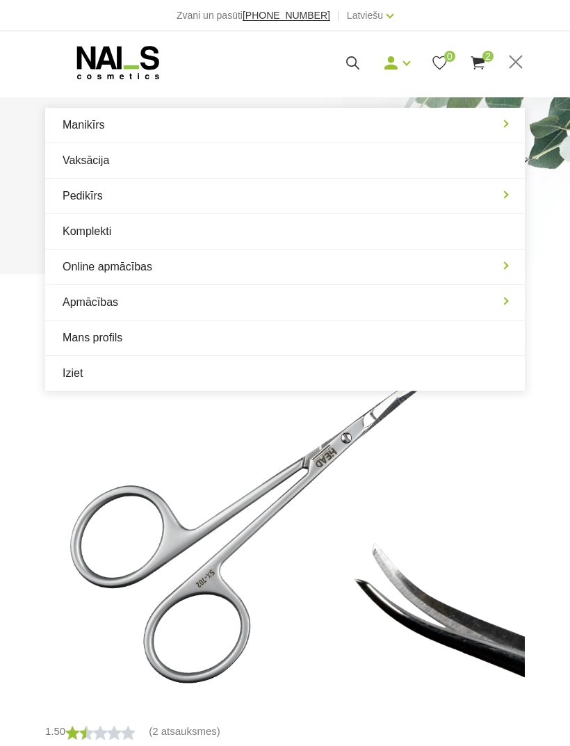
click at [182, 334] on link "Mans profils" at bounding box center [285, 338] width 480 height 35
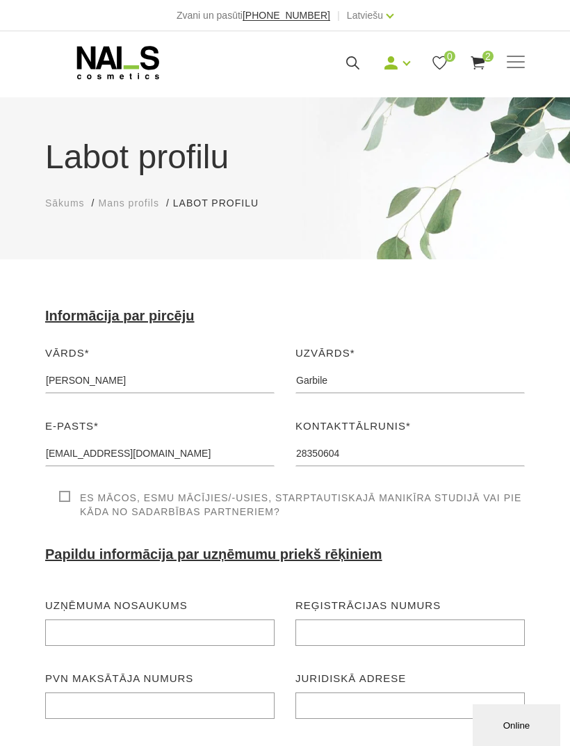
click at [524, 58] on span at bounding box center [516, 63] width 18 height 14
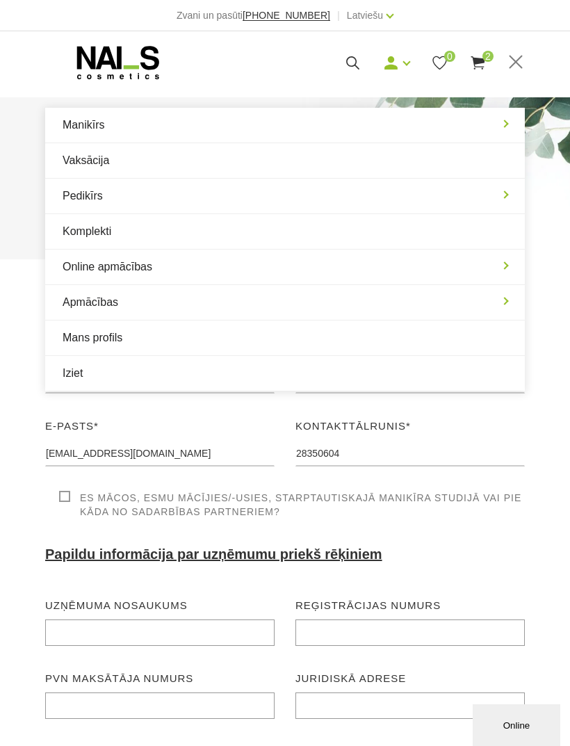
click at [232, 137] on link "Manikīrs" at bounding box center [285, 125] width 480 height 35
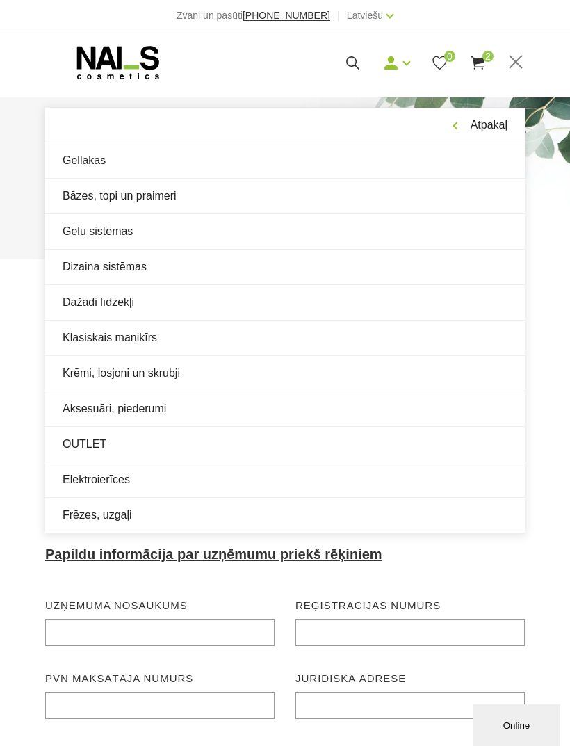
click at [266, 235] on link "Gēlu sistēmas" at bounding box center [285, 231] width 480 height 35
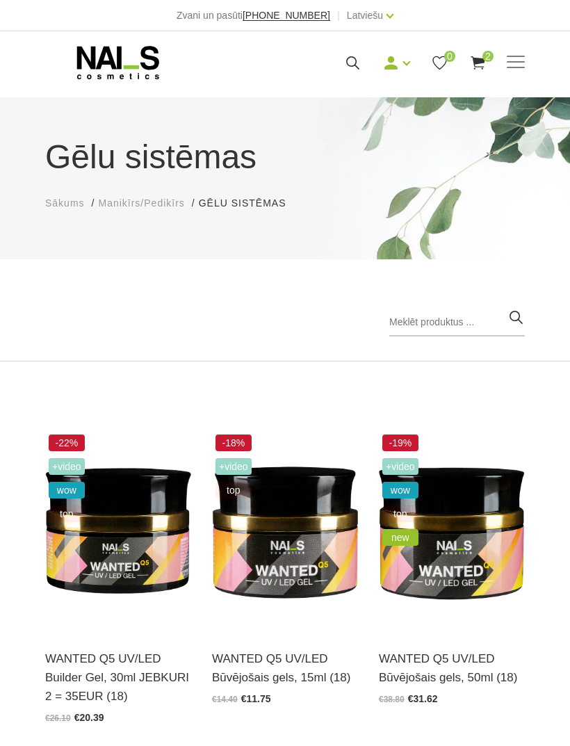
click at [508, 69] on span at bounding box center [516, 63] width 18 height 14
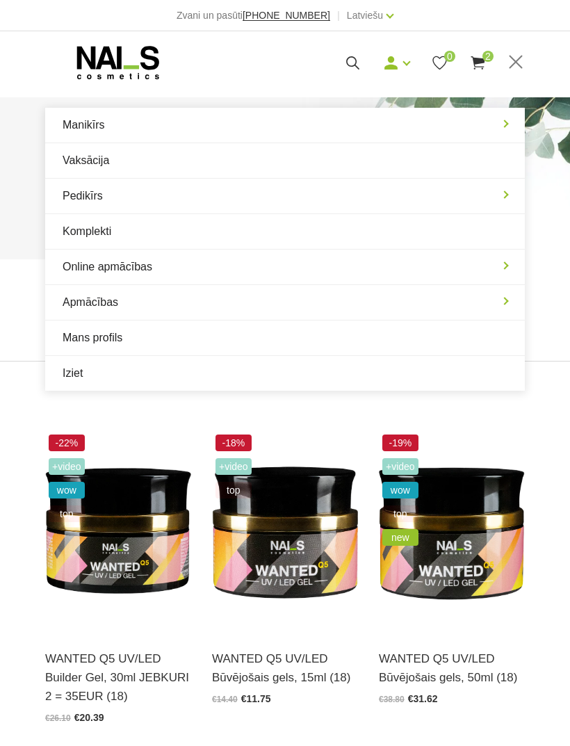
click at [403, 113] on link "Manikīrs" at bounding box center [285, 125] width 480 height 35
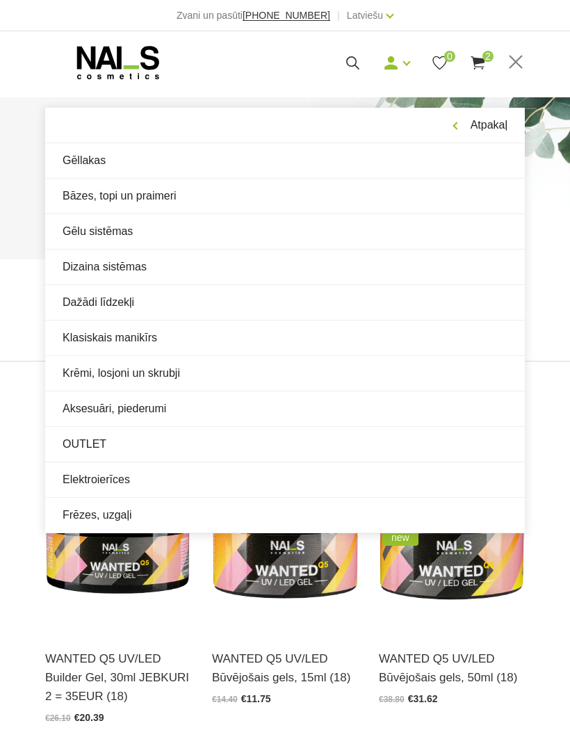
click at [402, 310] on link "Dažādi līdzekļi" at bounding box center [285, 302] width 480 height 35
